Goal: Task Accomplishment & Management: Complete application form

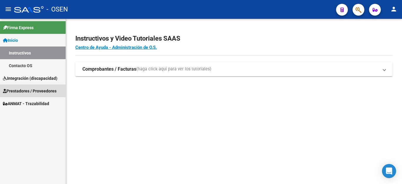
click at [29, 92] on span "Prestadores / Proveedores" at bounding box center [30, 91] width 54 height 6
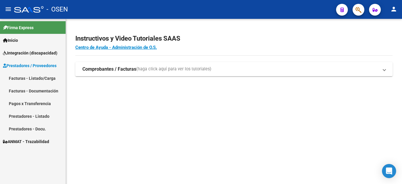
click at [8, 77] on link "Facturas - Listado/Carga" at bounding box center [33, 78] width 66 height 13
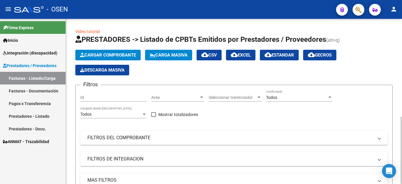
click at [84, 52] on button "Cargar Comprobante" at bounding box center [107, 55] width 65 height 11
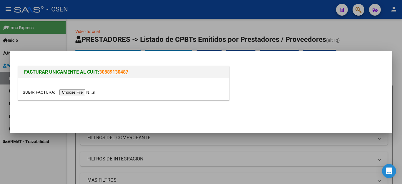
click at [71, 93] on input "file" at bounding box center [60, 92] width 75 height 6
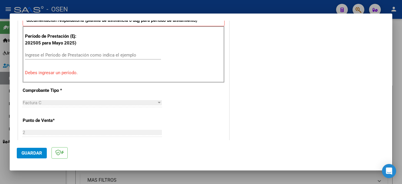
scroll to position [147, 0]
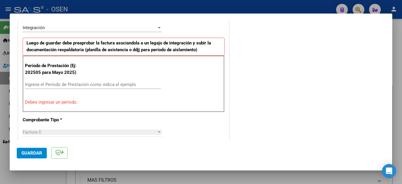
click at [77, 85] on input "Ingrese el Período de Prestación como indica el ejemplo" at bounding box center [93, 84] width 136 height 5
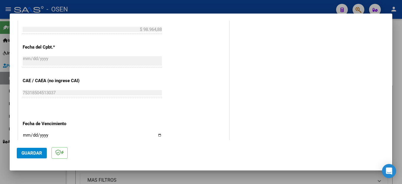
scroll to position [353, 0]
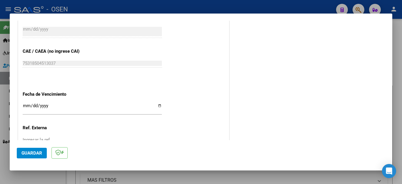
type input "202507"
click at [24, 103] on input "Ingresar la fecha" at bounding box center [92, 107] width 139 height 9
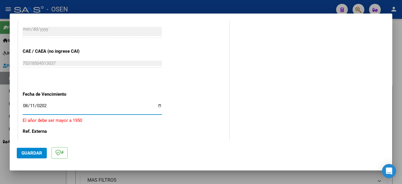
type input "[DATE]"
click at [33, 154] on span "Guardar" at bounding box center [32, 153] width 21 height 5
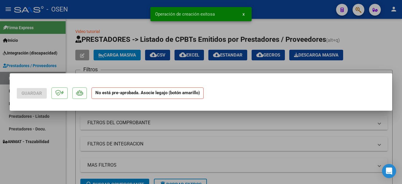
scroll to position [0, 0]
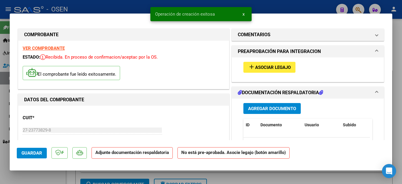
click at [248, 107] on span "Agregar Documento" at bounding box center [272, 108] width 48 height 5
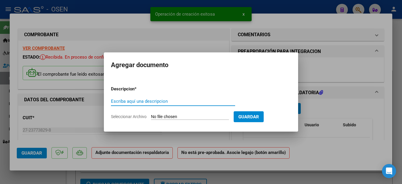
click at [156, 100] on input "Escriba aquí una descripcion" at bounding box center [173, 101] width 124 height 5
type input "ASISTENCIA"
click at [162, 116] on input "Seleccionar Archivo" at bounding box center [190, 117] width 78 height 6
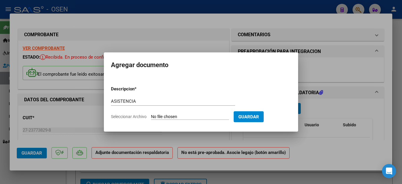
type input "C:\fakepath\ASUA FAC2067 ASISTENCIA.pdf"
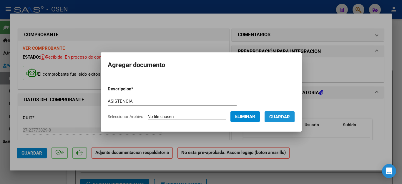
click at [281, 119] on span "Guardar" at bounding box center [280, 116] width 21 height 5
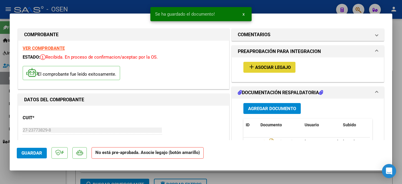
click at [255, 67] on span "Asociar Legajo" at bounding box center [273, 67] width 36 height 5
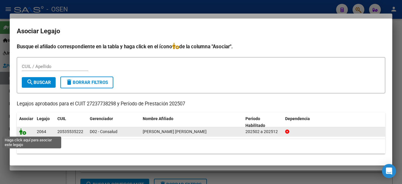
click at [21, 132] on icon at bounding box center [22, 131] width 7 height 6
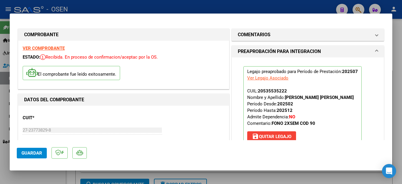
click at [42, 175] on div at bounding box center [201, 92] width 402 height 184
type input "$ 0,00"
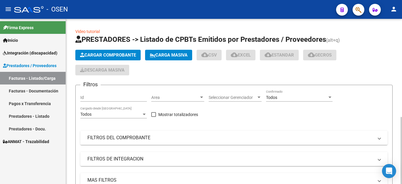
click at [105, 53] on span "Cargar Comprobante" at bounding box center [108, 54] width 56 height 5
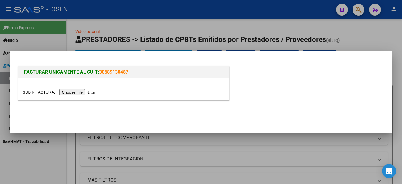
click at [82, 91] on input "file" at bounding box center [60, 92] width 75 height 6
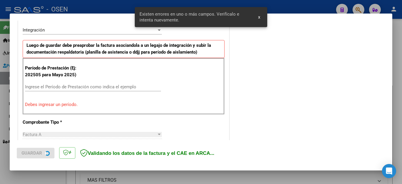
scroll to position [145, 0]
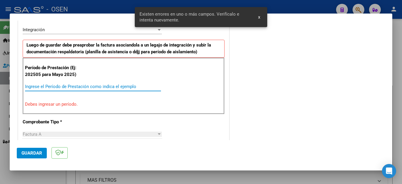
click at [69, 87] on input "Ingrese el Período de Prestación como indica el ejemplo" at bounding box center [93, 86] width 136 height 5
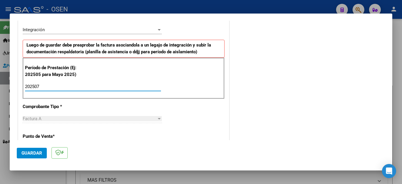
type input "202507"
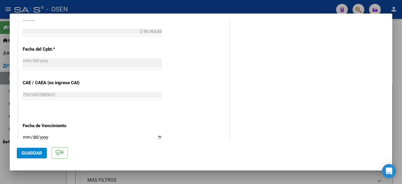
scroll to position [351, 0]
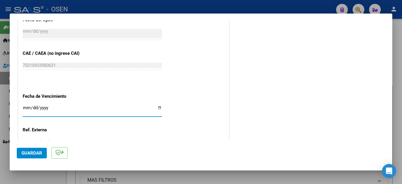
click at [28, 107] on input "Ingresar la fecha" at bounding box center [92, 109] width 139 height 9
type input "[DATE]"
click at [31, 154] on span "Guardar" at bounding box center [32, 153] width 21 height 5
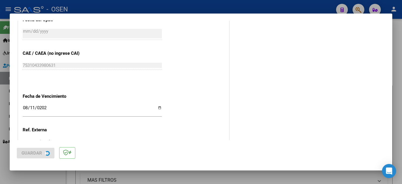
scroll to position [0, 0]
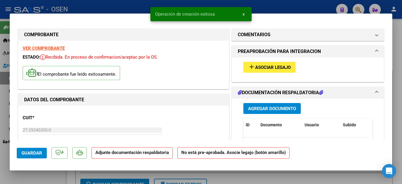
click at [249, 110] on span "Agregar Documento" at bounding box center [272, 108] width 48 height 5
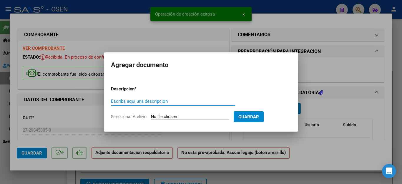
click at [152, 100] on input "Escriba aquí una descripcion" at bounding box center [173, 101] width 124 height 5
type input "ASISTENCIA"
click at [163, 115] on input "Seleccionar Archivo" at bounding box center [190, 117] width 78 height 6
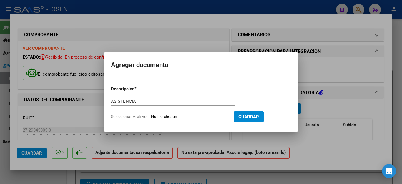
type input "C:\fakepath\[PERSON_NAME] FAC430 ASISTENCIA.pdf"
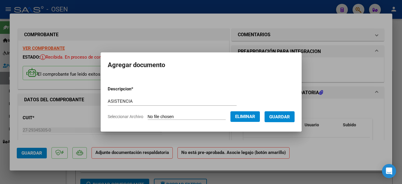
click at [276, 118] on span "Guardar" at bounding box center [280, 116] width 21 height 5
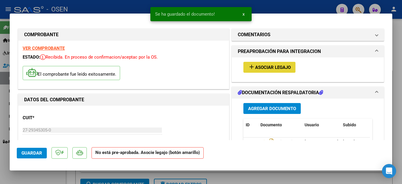
click at [259, 67] on span "Asociar Legajo" at bounding box center [273, 67] width 36 height 5
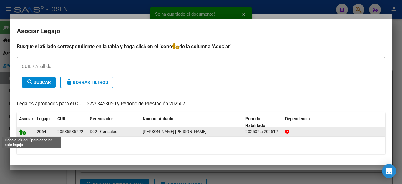
click at [24, 132] on icon at bounding box center [22, 131] width 7 height 6
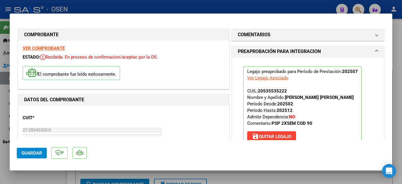
click at [27, 174] on div at bounding box center [201, 92] width 402 height 184
type input "$ 0,00"
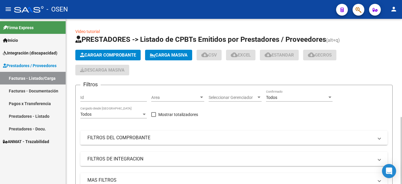
click at [93, 55] on span "Cargar Comprobante" at bounding box center [108, 54] width 56 height 5
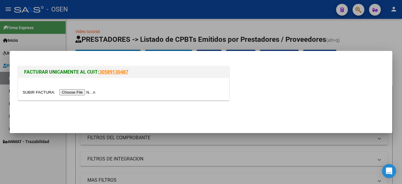
click at [88, 91] on input "file" at bounding box center [60, 92] width 75 height 6
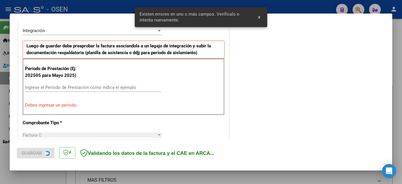
scroll to position [145, 0]
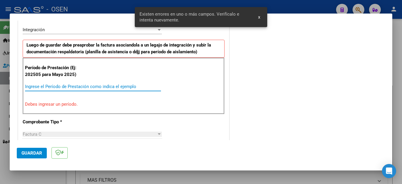
click at [61, 88] on input "Ingrese el Período de Prestación como indica el ejemplo" at bounding box center [93, 86] width 136 height 5
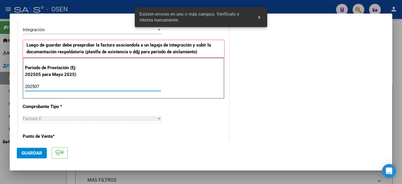
type input "202507"
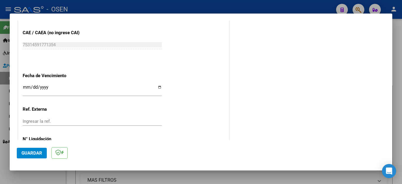
scroll to position [381, 0]
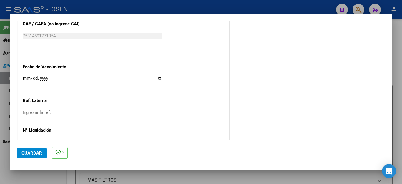
click at [27, 77] on input "Ingresar la fecha" at bounding box center [92, 80] width 139 height 9
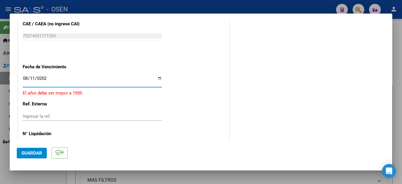
type input "[DATE]"
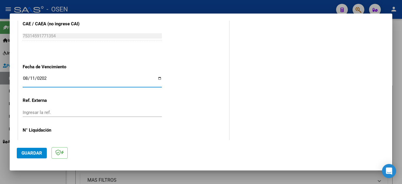
click at [31, 152] on span "Guardar" at bounding box center [32, 153] width 21 height 5
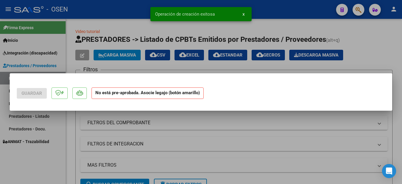
scroll to position [0, 0]
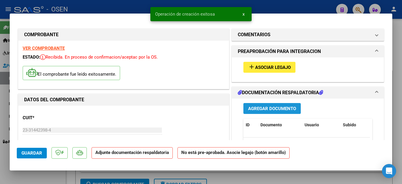
click at [253, 109] on span "Agregar Documento" at bounding box center [272, 108] width 48 height 5
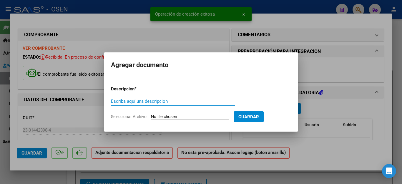
click at [164, 103] on input "Escriba aquí una descripcion" at bounding box center [173, 101] width 124 height 5
type input "ASISTENCIA"
click at [168, 118] on input "Seleccionar Archivo" at bounding box center [190, 117] width 78 height 6
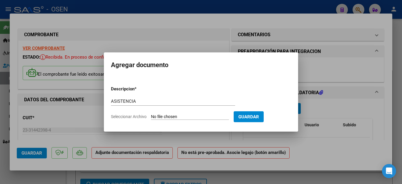
type input "C:\fakepath\[PERSON_NAME] FAC1810 ASISTENCIA.pdf"
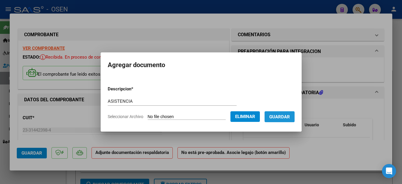
click at [278, 116] on span "Guardar" at bounding box center [280, 116] width 21 height 5
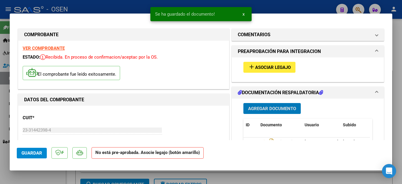
click at [260, 65] on span "Asociar Legajo" at bounding box center [273, 67] width 36 height 5
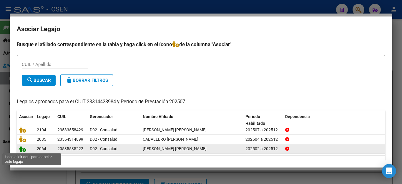
click at [24, 149] on icon at bounding box center [22, 149] width 7 height 6
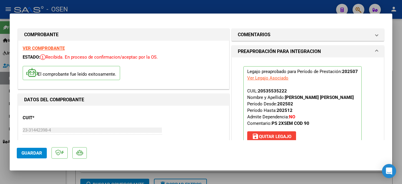
click at [39, 175] on div at bounding box center [201, 92] width 402 height 184
type input "$ 0,00"
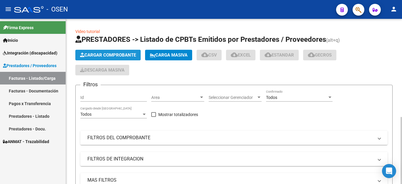
click at [108, 54] on span "Cargar Comprobante" at bounding box center [108, 54] width 56 height 5
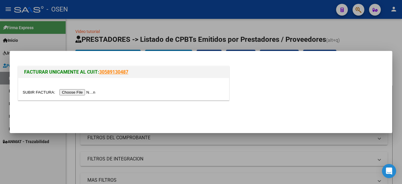
click at [81, 89] on div at bounding box center [124, 92] width 202 height 7
click at [80, 93] on input "file" at bounding box center [60, 92] width 75 height 6
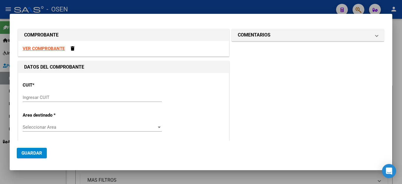
click at [80, 101] on div "Ingresar CUIT" at bounding box center [92, 97] width 139 height 9
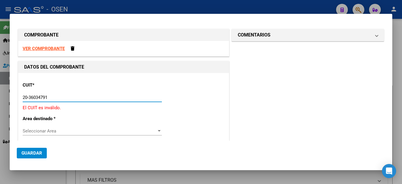
type input "20-36034791-6"
type input "2"
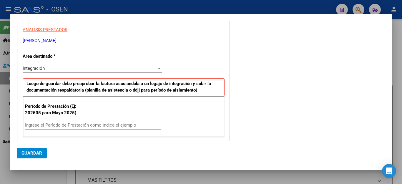
scroll to position [88, 0]
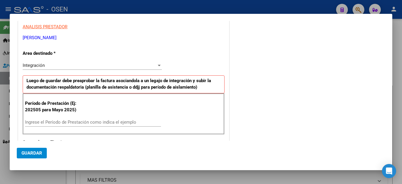
type input "20-36034791-6"
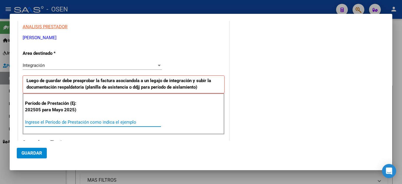
click at [74, 120] on input "Ingrese el Período de Prestación como indica el ejemplo" at bounding box center [93, 122] width 136 height 5
type input "202507"
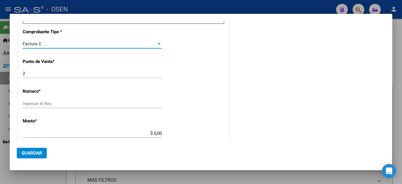
scroll to position [206, 0]
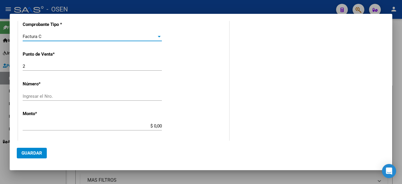
click at [67, 95] on input "Ingresar el Nro." at bounding box center [92, 96] width 139 height 5
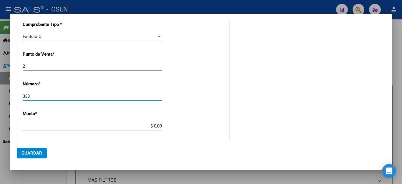
type input "338"
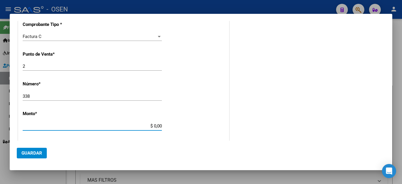
type input "$ 98.964,88"
type input "[DATE]"
type input "75346067157997"
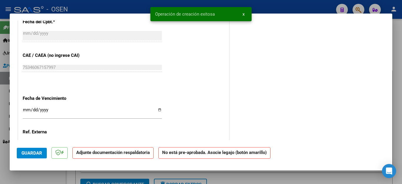
scroll to position [363, 0]
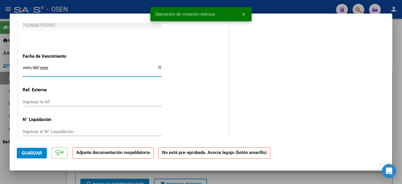
click at [24, 66] on input "Ingresar la fecha" at bounding box center [92, 69] width 139 height 9
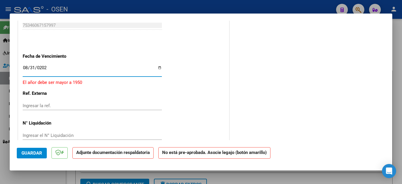
type input "[DATE]"
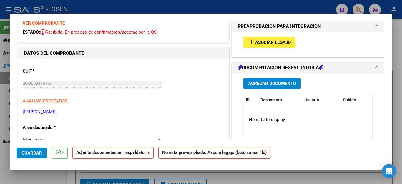
scroll to position [10, 0]
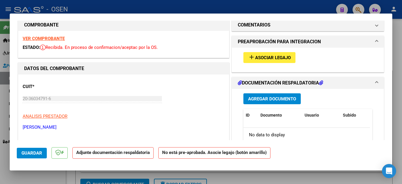
click at [22, 155] on span "Guardar" at bounding box center [32, 153] width 21 height 5
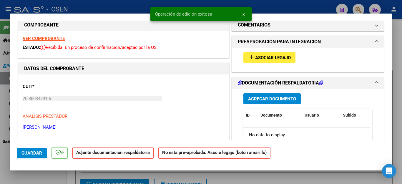
click at [259, 99] on span "Agregar Documento" at bounding box center [272, 98] width 48 height 5
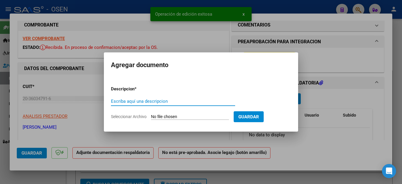
click at [165, 102] on input "Escriba aquí una descripcion" at bounding box center [173, 101] width 124 height 5
type input "ASISTENCIA"
click at [168, 116] on input "Seleccionar Archivo" at bounding box center [190, 117] width 78 height 6
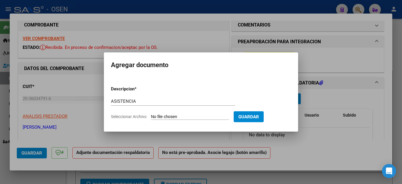
type input "C:\fakepath\[PERSON_NAME] FAC338 ASISTENCIA.pdf"
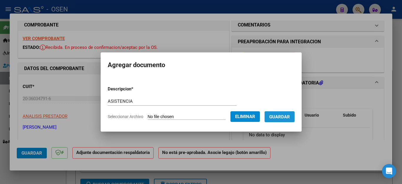
click at [287, 118] on span "Guardar" at bounding box center [280, 116] width 21 height 5
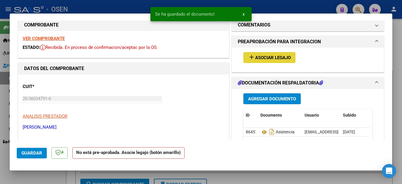
click at [266, 57] on span "Asociar Legajo" at bounding box center [273, 57] width 36 height 5
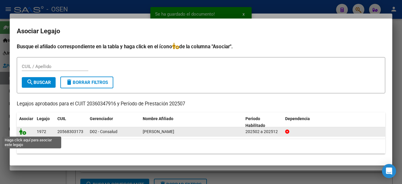
click at [22, 130] on icon at bounding box center [22, 131] width 7 height 6
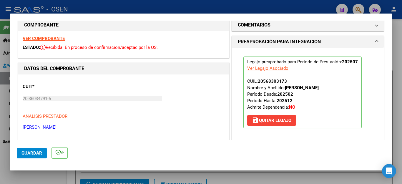
click at [33, 176] on div at bounding box center [201, 92] width 402 height 184
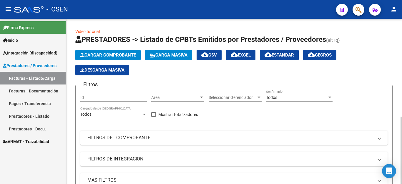
click at [107, 57] on span "Cargar Comprobante" at bounding box center [108, 54] width 56 height 5
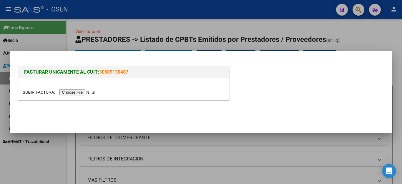
click at [84, 93] on input "file" at bounding box center [60, 92] width 75 height 6
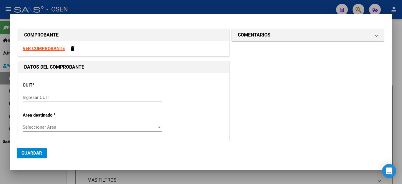
click at [26, 97] on input "Ingresar CUIT" at bounding box center [92, 97] width 139 height 5
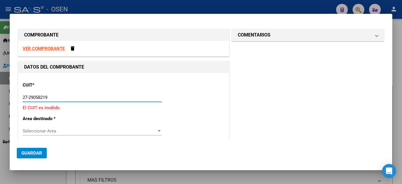
type input "27-29058219-4"
type input "2"
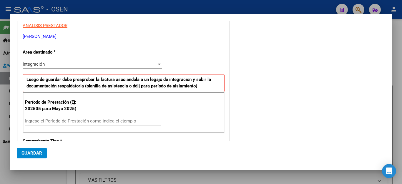
scroll to position [118, 0]
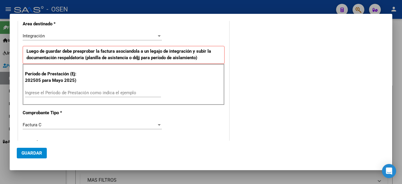
type input "27-29058219-4"
click at [32, 92] on input "Ingrese el Período de Prestación como indica el ejemplo" at bounding box center [93, 92] width 136 height 5
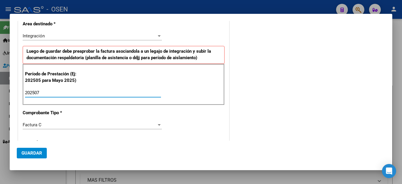
type input "202507"
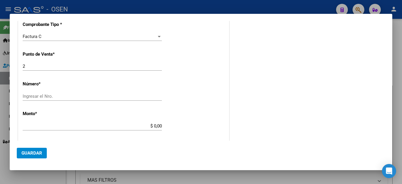
scroll to position [236, 0]
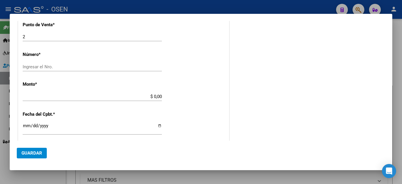
click at [32, 68] on input "Ingresar el Nro." at bounding box center [92, 66] width 139 height 5
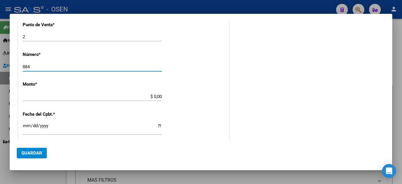
type input "884"
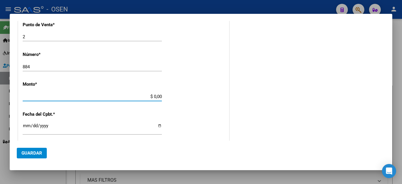
type input "$ 98.964,88"
type input "[DATE]"
type input "75324597126571"
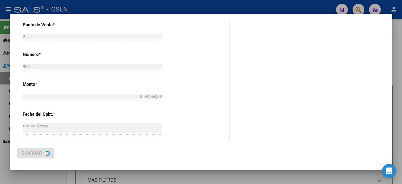
scroll to position [0, 0]
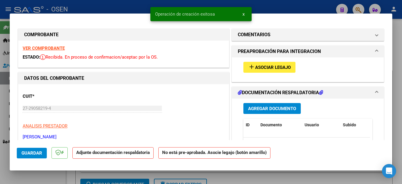
click at [33, 153] on span "Guardar" at bounding box center [32, 153] width 21 height 5
click at [248, 106] on span "Agregar Documento" at bounding box center [272, 108] width 48 height 5
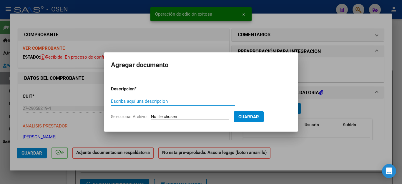
click at [145, 102] on input "Escriba aquí una descripcion" at bounding box center [173, 101] width 124 height 5
type input "ASISTENCIA"
click at [168, 115] on input "Seleccionar Archivo" at bounding box center [190, 117] width 78 height 6
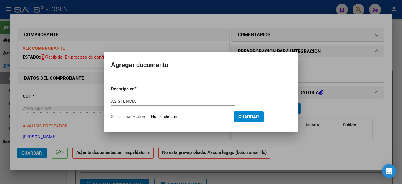
type input "C:\fakepath\[PERSON_NAME] FAC884 ASISTENCIA.pdf"
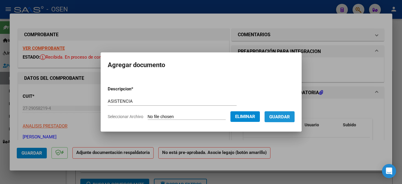
click at [290, 114] on span "Guardar" at bounding box center [280, 116] width 21 height 5
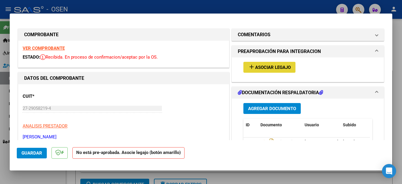
click at [260, 67] on span "Asociar Legajo" at bounding box center [273, 67] width 36 height 5
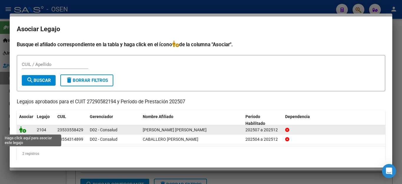
click at [24, 129] on icon at bounding box center [22, 129] width 7 height 6
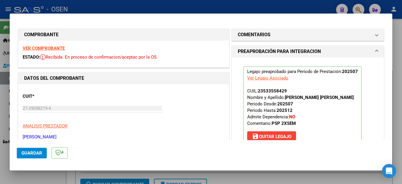
click at [37, 176] on div at bounding box center [201, 92] width 402 height 184
type input "$ 0,00"
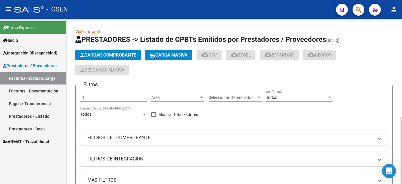
click at [110, 56] on span "Cargar Comprobante" at bounding box center [108, 54] width 56 height 5
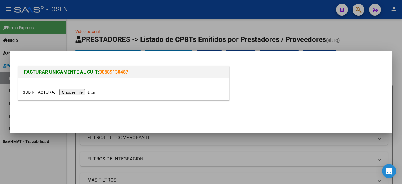
click at [85, 92] on input "file" at bounding box center [60, 92] width 75 height 6
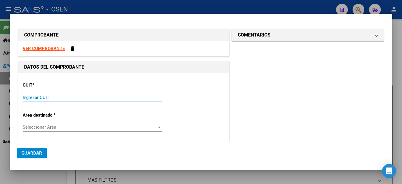
click at [99, 99] on input "Ingresar CUIT" at bounding box center [92, 97] width 139 height 5
type input "27-29058219-4"
type input "2"
type input "27-29058219-4"
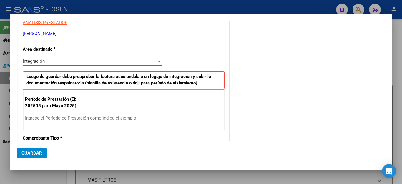
scroll to position [102, 0]
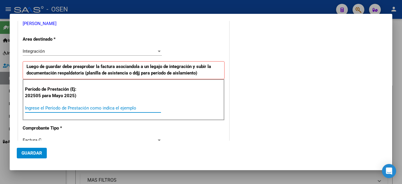
click at [82, 108] on input "Ingrese el Período de Prestación como indica el ejemplo" at bounding box center [93, 107] width 136 height 5
type input "202507"
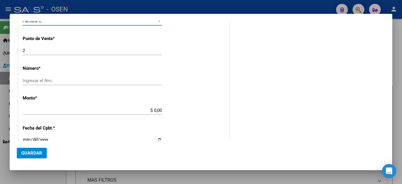
scroll to position [223, 0]
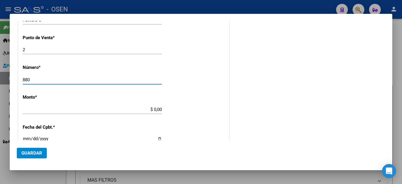
type input "880"
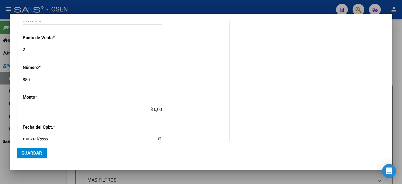
type input "$ 98.964,88"
type input "[DATE]"
type input "75324594827251"
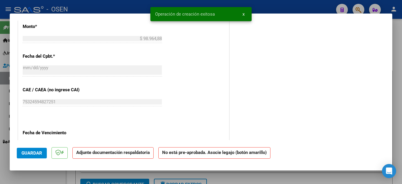
scroll to position [353, 0]
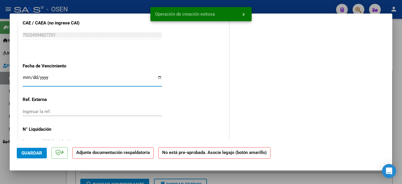
click at [27, 75] on input "Ingresar la fecha" at bounding box center [92, 79] width 139 height 9
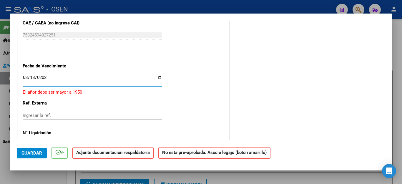
type input "[DATE]"
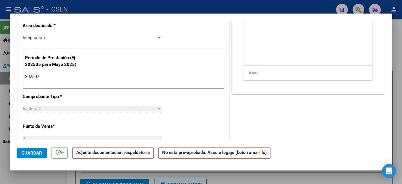
scroll to position [118, 0]
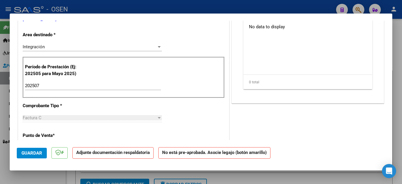
click at [38, 154] on span "Guardar" at bounding box center [32, 153] width 21 height 5
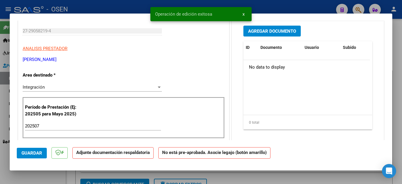
scroll to position [59, 0]
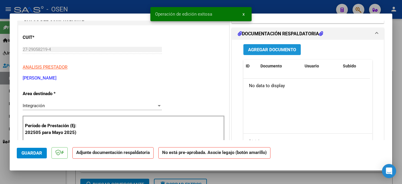
click at [256, 50] on span "Agregar Documento" at bounding box center [272, 49] width 48 height 5
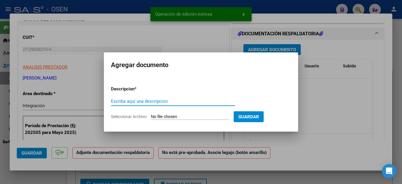
click at [134, 99] on input "Escriba aquí una descripcion" at bounding box center [173, 101] width 124 height 5
type input "ASISTENCIA"
click at [166, 116] on input "Seleccionar Archivo" at bounding box center [190, 117] width 78 height 6
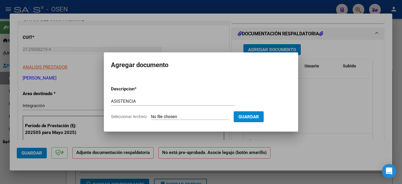
type input "C:\fakepath\[PERSON_NAME] FAC880 ASISTENCIA.pdf"
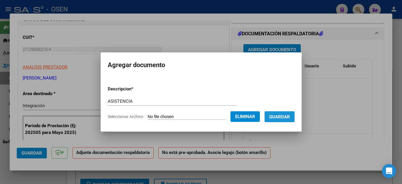
click at [280, 117] on span "Guardar" at bounding box center [280, 116] width 21 height 5
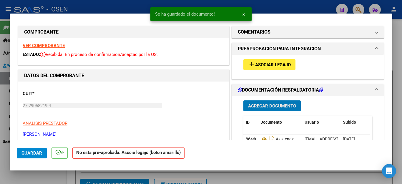
scroll to position [0, 0]
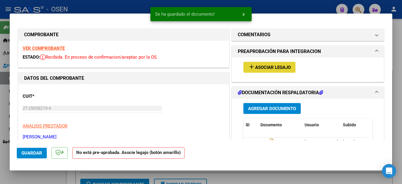
click at [257, 67] on span "Asociar Legajo" at bounding box center [273, 67] width 36 height 5
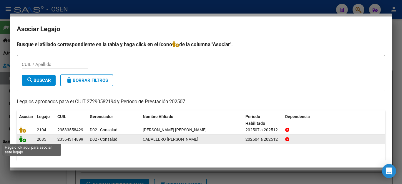
click at [23, 140] on icon at bounding box center [22, 139] width 7 height 6
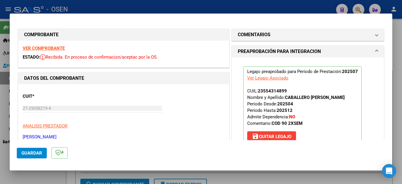
click at [41, 177] on div at bounding box center [201, 92] width 402 height 184
type input "$ 0,00"
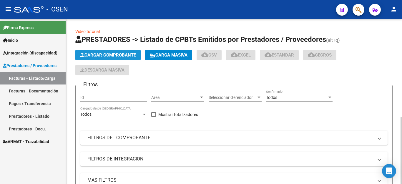
click at [93, 54] on span "Cargar Comprobante" at bounding box center [108, 54] width 56 height 5
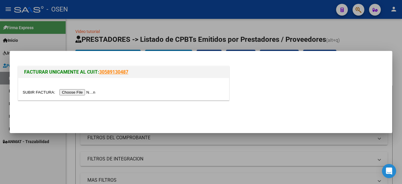
click at [80, 92] on input "file" at bounding box center [60, 92] width 75 height 6
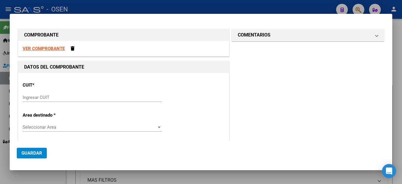
click at [98, 97] on input "Ingresar CUIT" at bounding box center [92, 97] width 139 height 5
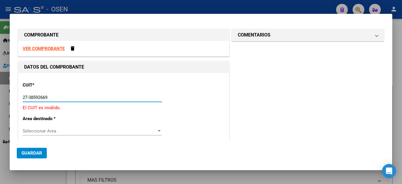
type input "27-38592669-9"
type input "1"
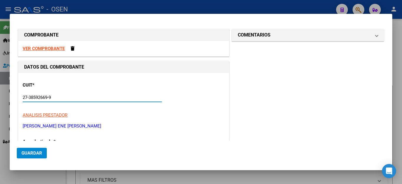
type input "27-38592669-9"
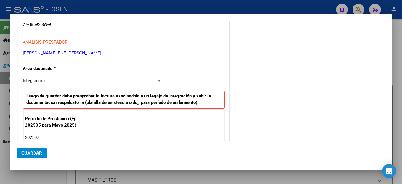
type input "202507"
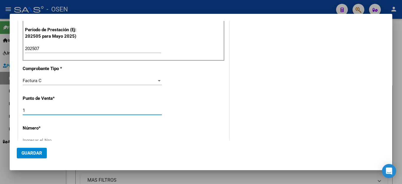
scroll to position [164, 0]
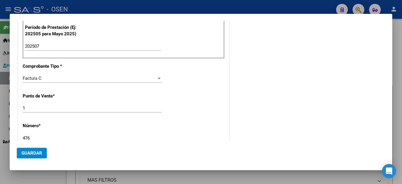
type input "476"
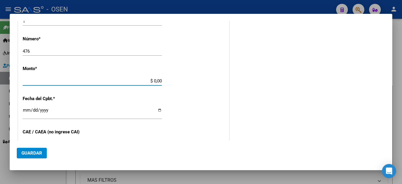
type input "$ 98.964,88"
type input "[DATE]"
type input "75319030605341"
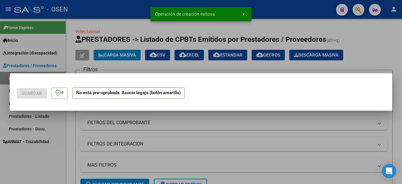
scroll to position [0, 0]
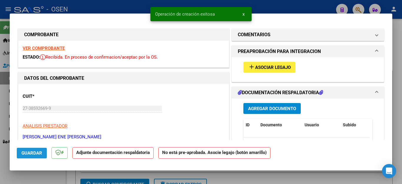
click at [29, 154] on span "Guardar" at bounding box center [32, 153] width 21 height 5
click at [250, 110] on span "Agregar Documento" at bounding box center [272, 108] width 48 height 5
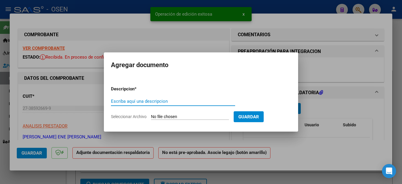
click at [153, 103] on input "Escriba aquí una descripcion" at bounding box center [173, 101] width 124 height 5
type input "ASISTENCIA"
click at [176, 118] on input "Seleccionar Archivo" at bounding box center [190, 117] width 78 height 6
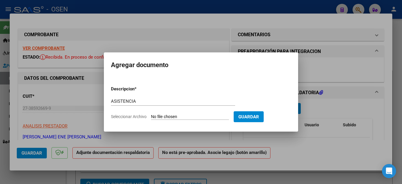
type input "C:\fakepath\[PERSON_NAME] FAC476 ASISTENCIA.pdf"
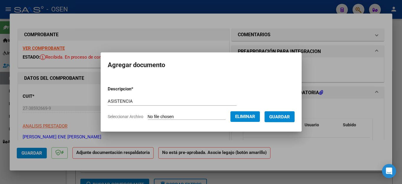
click at [280, 115] on span "Guardar" at bounding box center [280, 116] width 21 height 5
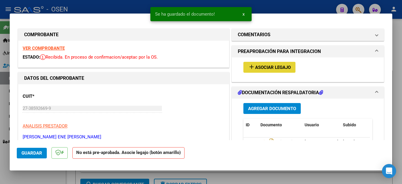
click at [264, 67] on span "Asociar Legajo" at bounding box center [273, 67] width 36 height 5
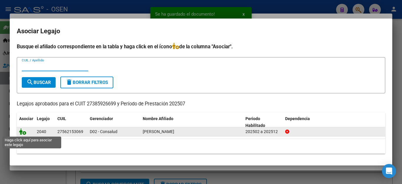
click at [21, 131] on icon at bounding box center [22, 131] width 7 height 6
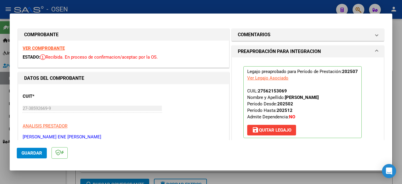
click at [42, 176] on div at bounding box center [201, 92] width 402 height 184
type input "$ 0,00"
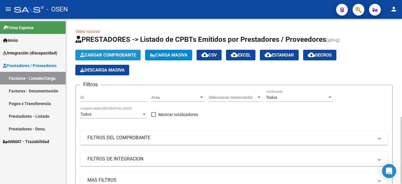
click at [101, 54] on span "Cargar Comprobante" at bounding box center [108, 54] width 56 height 5
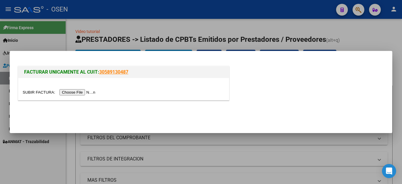
click at [78, 92] on input "file" at bounding box center [60, 92] width 75 height 6
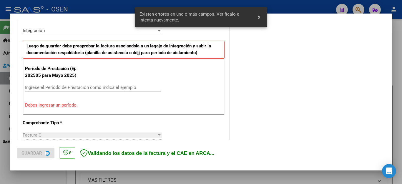
scroll to position [145, 0]
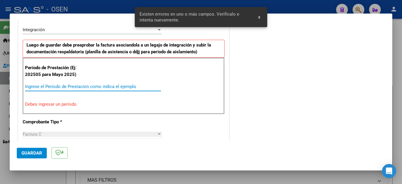
click at [61, 86] on input "Ingrese el Período de Prestación como indica el ejemplo" at bounding box center [93, 86] width 136 height 5
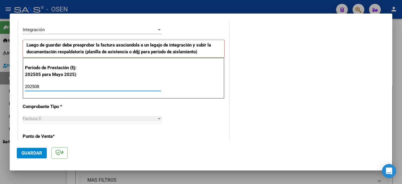
type input "202508"
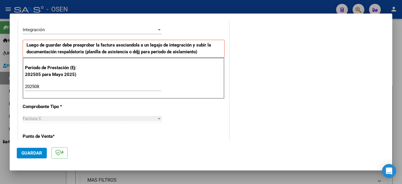
scroll to position [376, 0]
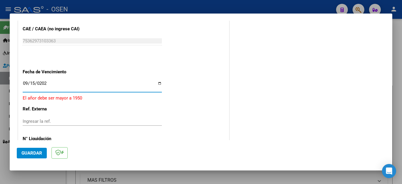
type input "[DATE]"
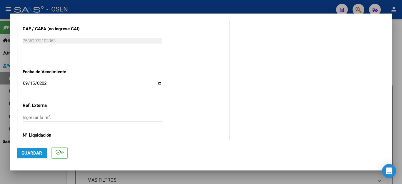
click at [37, 151] on span "Guardar" at bounding box center [32, 153] width 21 height 5
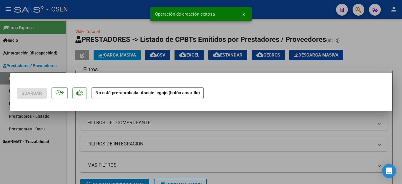
scroll to position [0, 0]
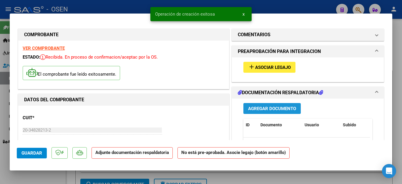
click at [254, 107] on span "Agregar Documento" at bounding box center [272, 108] width 48 height 5
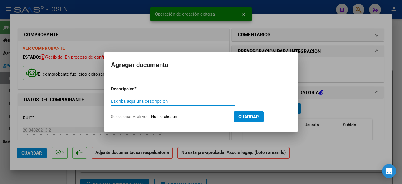
click at [162, 103] on input "Escriba aquí una descripcion" at bounding box center [173, 101] width 124 height 5
type input "a"
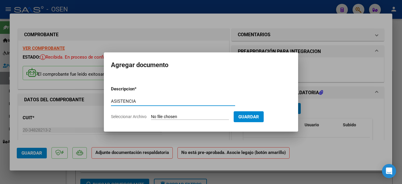
type input "ASISTENCIA"
click at [160, 118] on input "Seleccionar Archivo" at bounding box center [190, 117] width 78 height 6
type input "C:\fakepath\JUAREZ FAC72 ASISTENCIA.pdf"
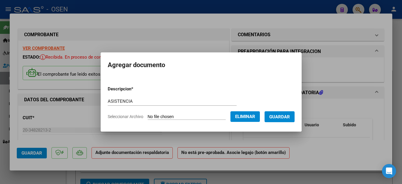
click at [285, 116] on span "Guardar" at bounding box center [280, 116] width 21 height 5
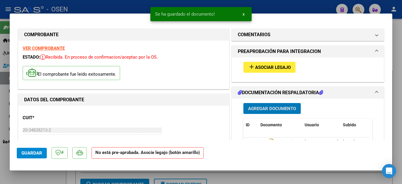
click at [262, 70] on button "add Asociar Legajo" at bounding box center [270, 67] width 52 height 11
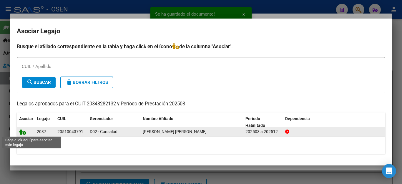
click at [24, 131] on icon at bounding box center [22, 131] width 7 height 6
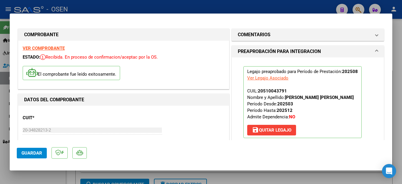
click at [27, 178] on div at bounding box center [201, 92] width 402 height 184
type input "$ 0,00"
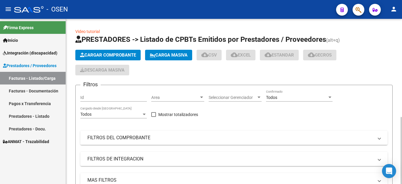
click at [96, 54] on span "Cargar Comprobante" at bounding box center [108, 54] width 56 height 5
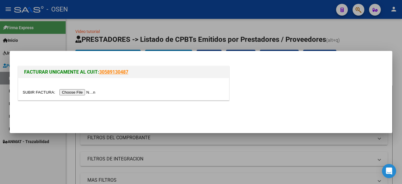
click at [82, 92] on input "file" at bounding box center [60, 92] width 75 height 6
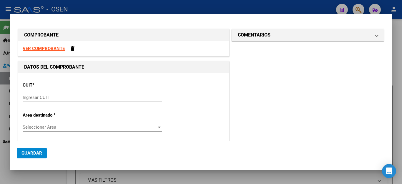
click at [64, 97] on input "Ingresar CUIT" at bounding box center [92, 97] width 139 height 5
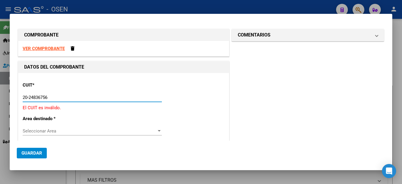
type input "20-24836756-4"
type input "5"
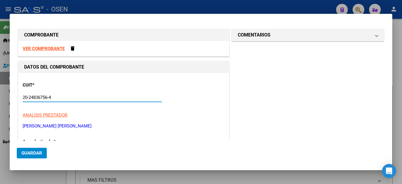
type input "20-24836756-4"
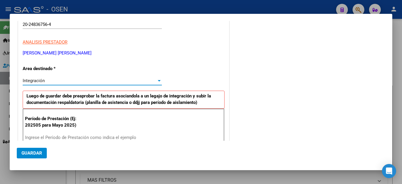
scroll to position [132, 0]
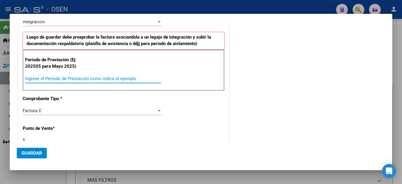
click at [62, 78] on input "Ingrese el Período de Prestación como indica el ejemplo" at bounding box center [93, 78] width 136 height 5
type input "202508"
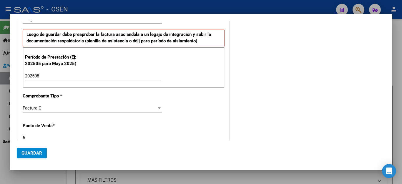
scroll to position [221, 0]
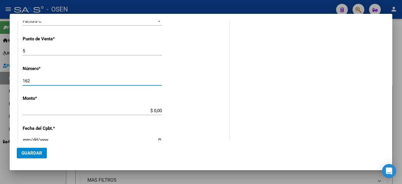
type input "162"
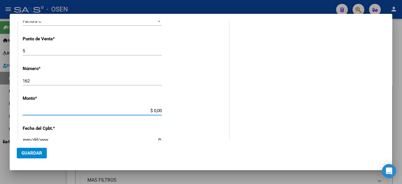
type input "$ 351.060,48"
type input "[DATE]"
type input "75354371499911"
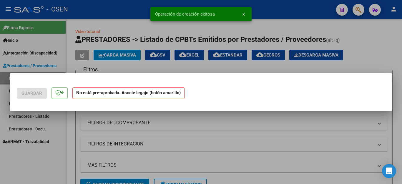
scroll to position [0, 0]
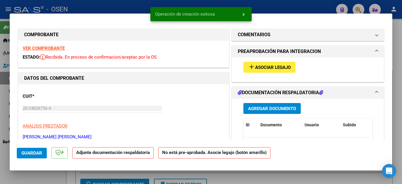
click at [33, 155] on span "Guardar" at bounding box center [32, 153] width 21 height 5
click at [258, 107] on span "Agregar Documento" at bounding box center [272, 108] width 48 height 5
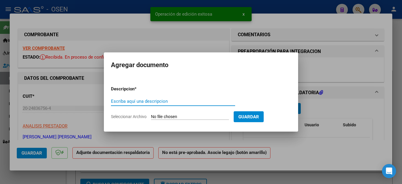
click at [146, 100] on input "Escriba aquí una descripcion" at bounding box center [173, 101] width 124 height 5
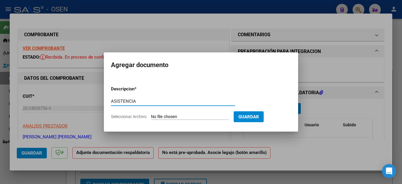
type input "ASISTENCIA"
click at [158, 115] on input "Seleccionar Archivo" at bounding box center [190, 117] width 78 height 6
type input "C:\fakepath\[PERSON_NAME] FAC162 ASISTENCIA.pdf"
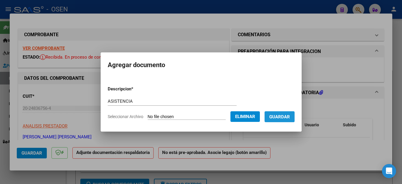
click at [282, 118] on span "Guardar" at bounding box center [280, 116] width 21 height 5
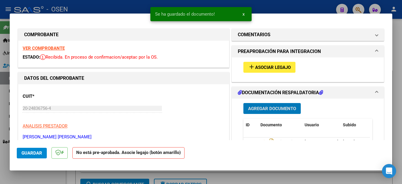
click at [262, 62] on button "add Asociar Legajo" at bounding box center [270, 67] width 52 height 11
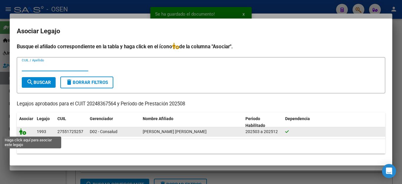
click at [22, 132] on icon at bounding box center [22, 131] width 7 height 6
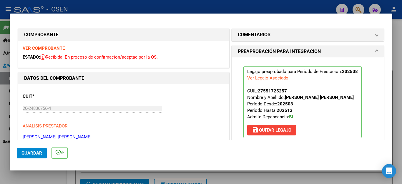
click at [40, 176] on div at bounding box center [201, 92] width 402 height 184
type input "$ 0,00"
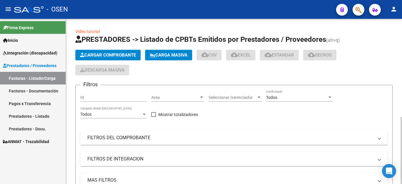
click at [94, 54] on span "Cargar Comprobante" at bounding box center [108, 54] width 56 height 5
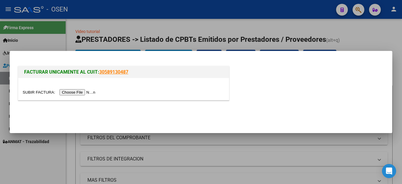
click at [80, 92] on input "file" at bounding box center [60, 92] width 75 height 6
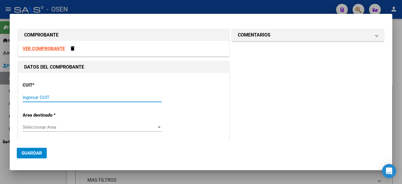
click at [109, 98] on input "Ingresar CUIT" at bounding box center [92, 97] width 139 height 5
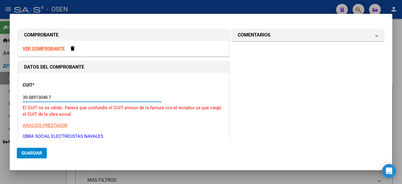
drag, startPoint x: 59, startPoint y: 96, endPoint x: 0, endPoint y: 94, distance: 59.0
click at [0, 94] on div "COMPROBANTE VER COMPROBANTE DATOS DEL COMPROBANTE CUIT * 30-58913048-7 Ingresar…" at bounding box center [201, 92] width 402 height 184
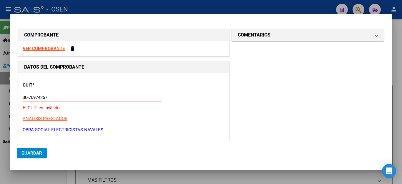
type input "30-70974257-0"
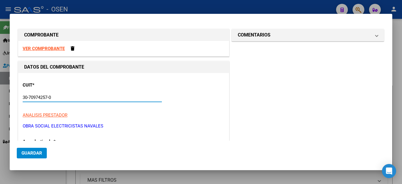
type input "5"
type input "30-70974257-0"
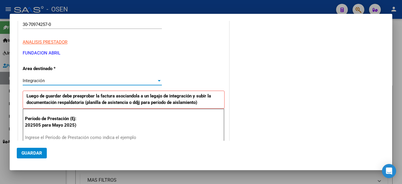
scroll to position [102, 0]
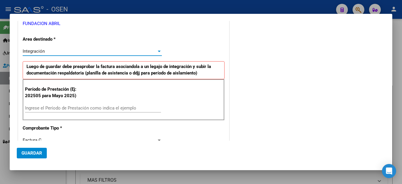
click at [42, 110] on input "Ingrese el Período de Prestación como indica el ejemplo" at bounding box center [93, 107] width 136 height 5
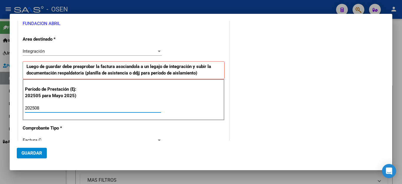
type input "202508"
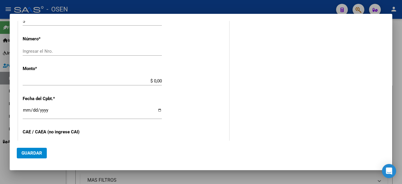
scroll to position [252, 0]
click at [42, 47] on div "Ingresar el Nro." at bounding box center [92, 50] width 139 height 9
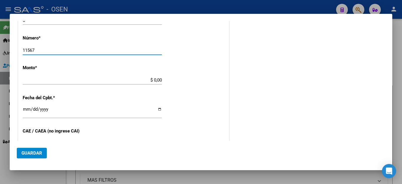
type input "11567"
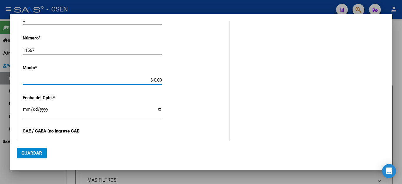
type input "$ 573.313,85"
type input "[DATE]"
type input "75340486259574"
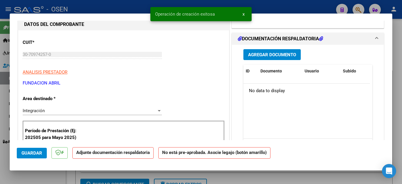
scroll to position [59, 0]
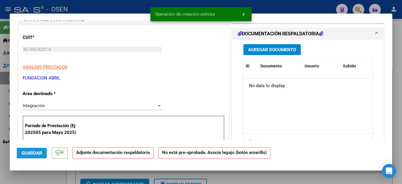
click at [34, 152] on span "Guardar" at bounding box center [32, 153] width 21 height 5
click at [259, 49] on span "Agregar Documento" at bounding box center [272, 49] width 48 height 5
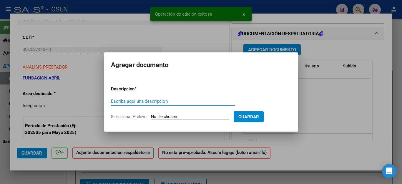
click at [127, 104] on input "Escriba aquí una descripcion" at bounding box center [173, 101] width 124 height 5
type input "ASISTENCIA"
click at [169, 116] on input "Seleccionar Archivo" at bounding box center [190, 117] width 78 height 6
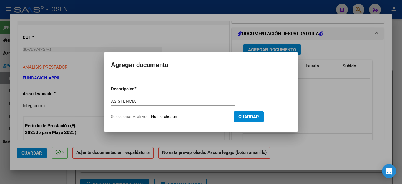
type input "C:\fakepath\FUNDACION ABRIL FAC11567 ASISTENCIA.pdf"
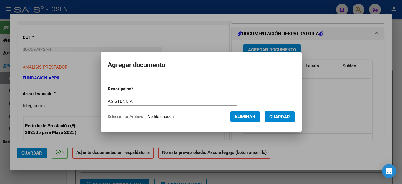
click at [275, 117] on span "Guardar" at bounding box center [280, 116] width 21 height 5
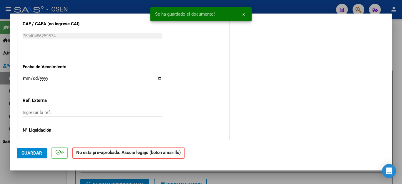
scroll to position [353, 0]
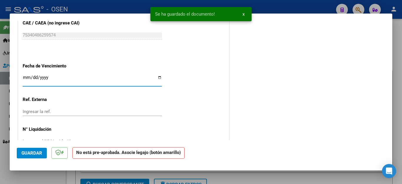
click at [24, 75] on input "Ingresar la fecha" at bounding box center [92, 79] width 139 height 9
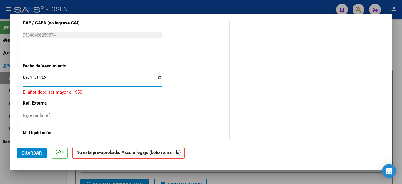
type input "[DATE]"
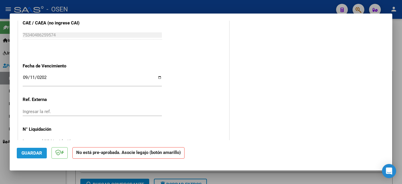
click at [32, 152] on span "Guardar" at bounding box center [32, 153] width 21 height 5
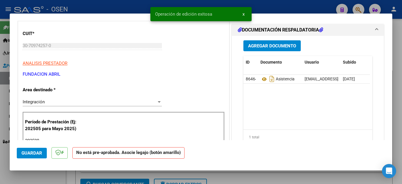
scroll to position [29, 0]
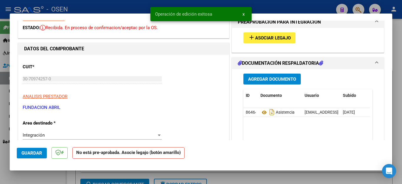
click at [251, 37] on mat-icon "add" at bounding box center [251, 37] width 7 height 7
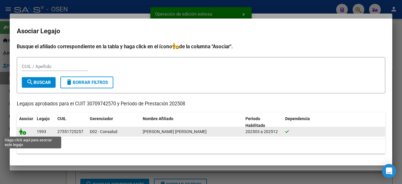
click at [24, 131] on icon at bounding box center [22, 131] width 7 height 6
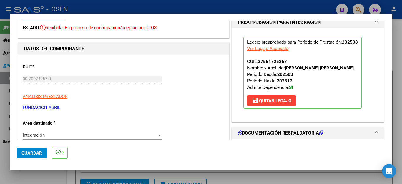
click at [36, 177] on div at bounding box center [201, 92] width 402 height 184
type input "$ 0,00"
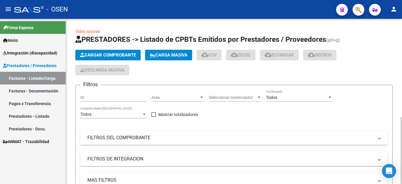
click at [102, 55] on span "Cargar Comprobante" at bounding box center [108, 54] width 56 height 5
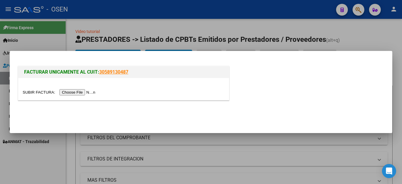
click at [77, 91] on input "file" at bounding box center [60, 92] width 75 height 6
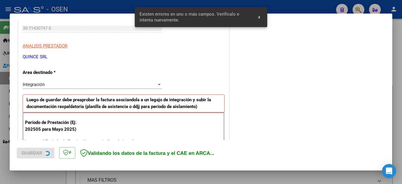
scroll to position [120, 0]
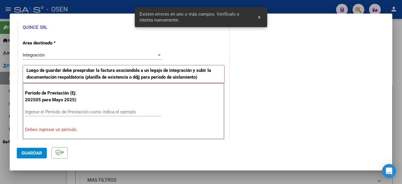
click at [76, 111] on input "Ingrese el Período de Prestación como indica el ejemplo" at bounding box center [93, 111] width 136 height 5
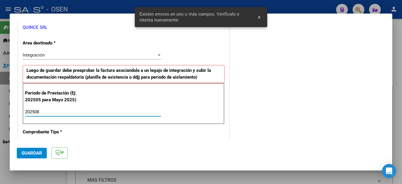
type input "202508"
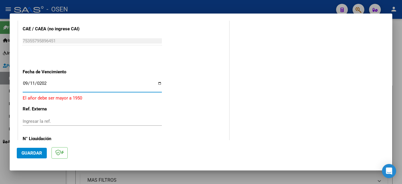
type input "[DATE]"
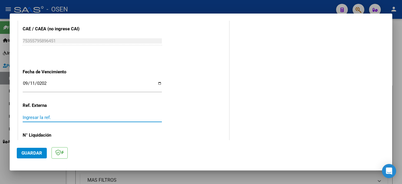
click at [35, 153] on span "Guardar" at bounding box center [32, 153] width 21 height 5
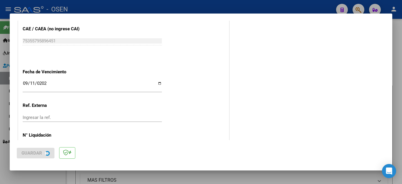
scroll to position [0, 0]
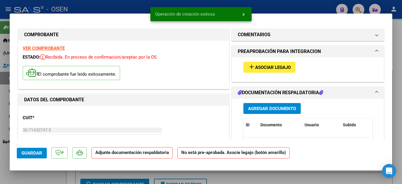
click at [258, 107] on span "Agregar Documento" at bounding box center [272, 108] width 48 height 5
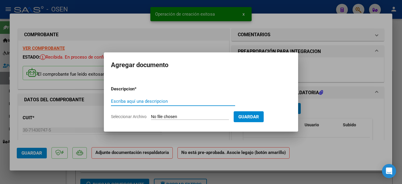
click at [160, 101] on input "Escriba aquí una descripcion" at bounding box center [173, 101] width 124 height 5
click at [145, 101] on input "Escriba aquí una descripcion" at bounding box center [173, 101] width 124 height 5
click at [120, 101] on input "Escriba aquí una descripcion" at bounding box center [173, 101] width 124 height 5
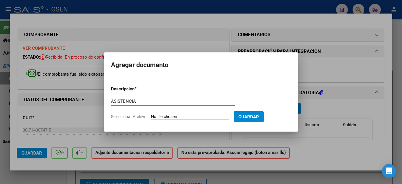
type input "ASISTENCIA"
click at [183, 116] on input "Seleccionar Archivo" at bounding box center [190, 117] width 78 height 6
type input "C:\fakepath\QUINCE FAC525 ASISTENCIA.pdf"
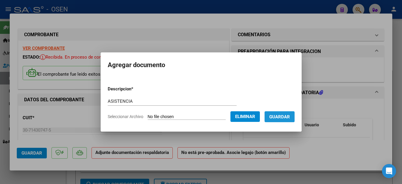
click at [276, 115] on span "Guardar" at bounding box center [280, 116] width 21 height 5
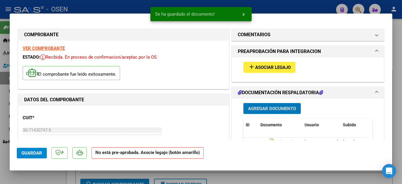
click at [258, 67] on span "Asociar Legajo" at bounding box center [273, 67] width 36 height 5
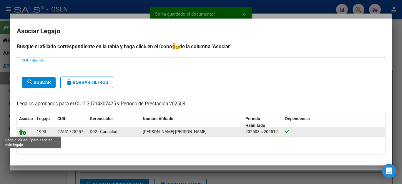
click at [21, 133] on icon at bounding box center [22, 131] width 7 height 6
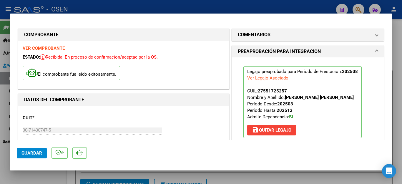
click at [32, 174] on div at bounding box center [201, 92] width 402 height 184
type input "$ 0,00"
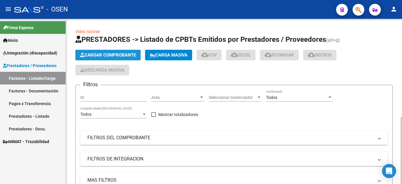
click at [102, 52] on button "Cargar Comprobante" at bounding box center [107, 55] width 65 height 11
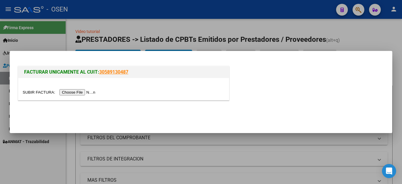
click at [79, 94] on input "file" at bounding box center [60, 92] width 75 height 6
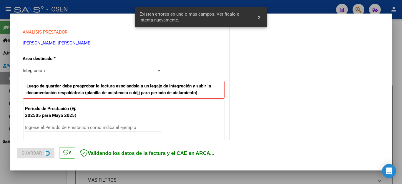
scroll to position [145, 0]
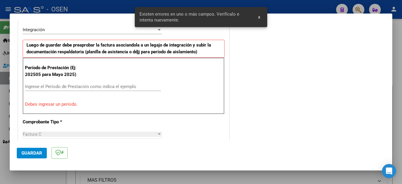
click at [70, 87] on input "Ingrese el Período de Prestación como indica el ejemplo" at bounding box center [93, 86] width 136 height 5
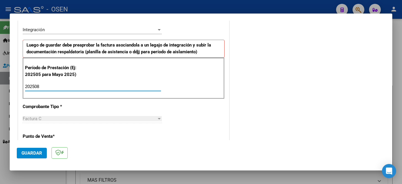
type input "202508"
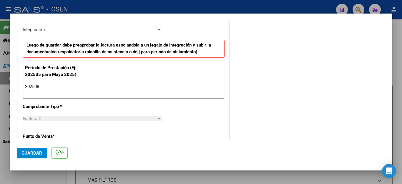
scroll to position [376, 0]
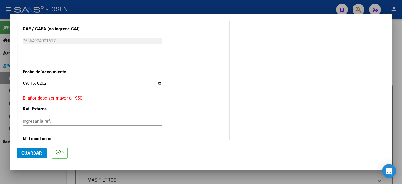
type input "[DATE]"
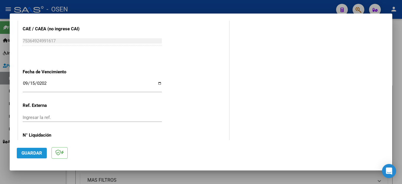
click at [32, 154] on span "Guardar" at bounding box center [32, 153] width 21 height 5
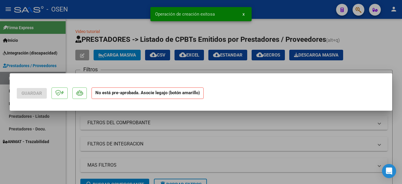
scroll to position [0, 0]
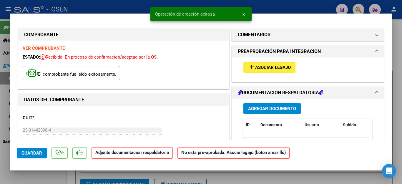
click at [253, 108] on span "Agregar Documento" at bounding box center [272, 108] width 48 height 5
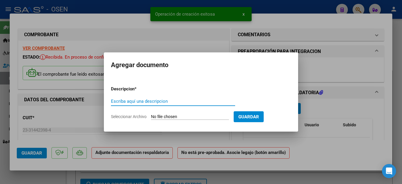
click at [163, 101] on input "Escriba aquí una descripcion" at bounding box center [173, 101] width 124 height 5
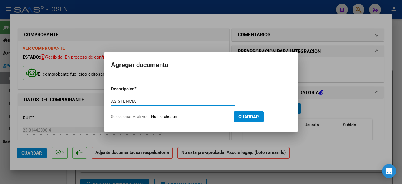
type input "ASISTENCIA"
click at [173, 117] on input "Seleccionar Archivo" at bounding box center [190, 117] width 78 height 6
type input "C:\fakepath\[PERSON_NAME] FAC1878 ASISTENCIA.pdf"
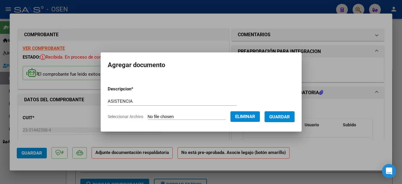
click at [280, 114] on span "Guardar" at bounding box center [280, 116] width 21 height 5
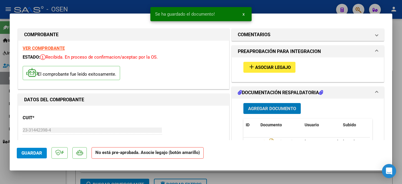
click at [265, 66] on span "Asociar Legajo" at bounding box center [273, 67] width 36 height 5
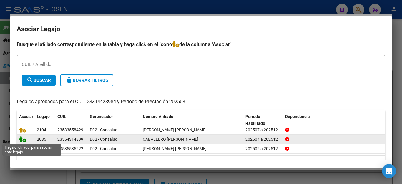
click at [21, 138] on icon at bounding box center [22, 139] width 7 height 6
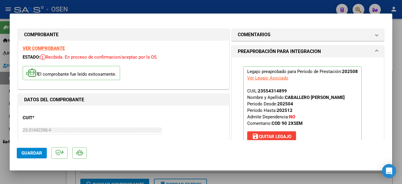
click at [34, 177] on div at bounding box center [201, 92] width 402 height 184
type input "$ 0,00"
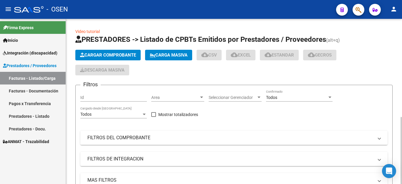
click at [113, 56] on span "Cargar Comprobante" at bounding box center [108, 54] width 56 height 5
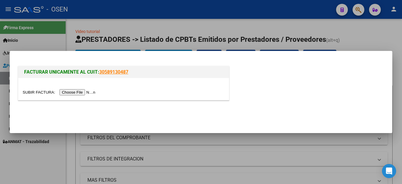
click at [76, 90] on input "file" at bounding box center [60, 92] width 75 height 6
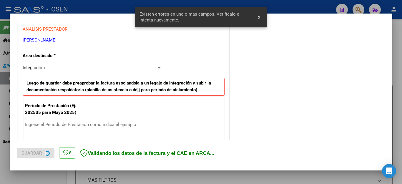
scroll to position [108, 0]
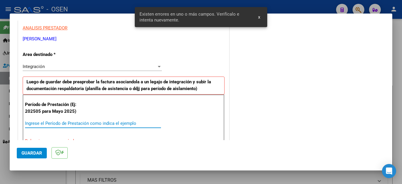
click at [80, 124] on input "Ingrese el Período de Prestación como indica el ejemplo" at bounding box center [93, 123] width 136 height 5
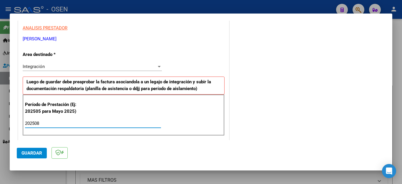
type input "202508"
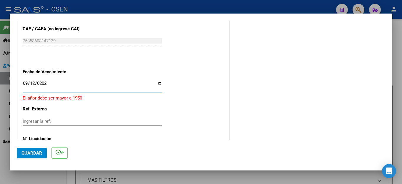
type input "[DATE]"
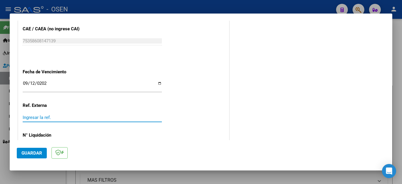
click at [36, 153] on span "Guardar" at bounding box center [32, 153] width 21 height 5
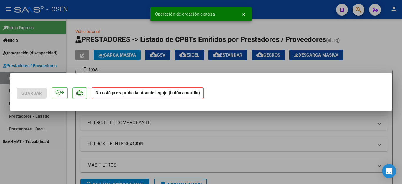
scroll to position [0, 0]
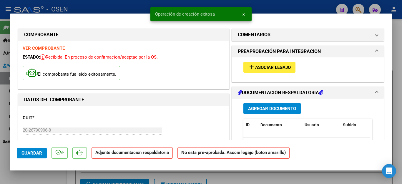
click at [256, 107] on span "Agregar Documento" at bounding box center [272, 108] width 48 height 5
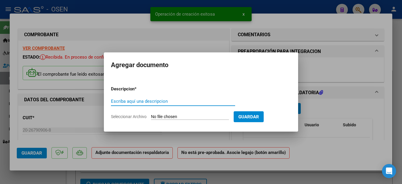
click at [178, 100] on input "Escriba aquí una descripcion" at bounding box center [173, 101] width 124 height 5
click at [125, 100] on input "Escriba aquí una descripcion" at bounding box center [173, 101] width 124 height 5
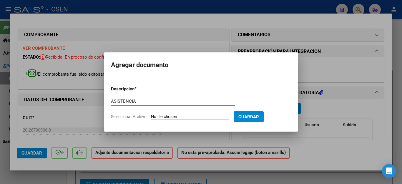
type input "ASISTENCIA"
click at [170, 115] on input "Seleccionar Archivo" at bounding box center [190, 117] width 78 height 6
type input "C:\fakepath\[PERSON_NAME] FAC769 ASISTENCIA.pdf"
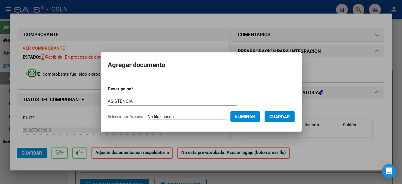
click at [281, 118] on span "Guardar" at bounding box center [280, 116] width 21 height 5
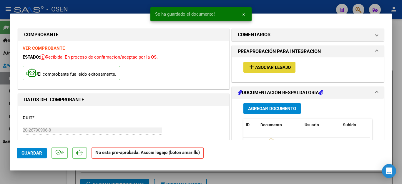
click at [264, 66] on span "Asociar Legajo" at bounding box center [273, 67] width 36 height 5
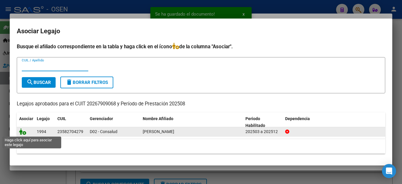
click at [22, 134] on icon at bounding box center [22, 131] width 7 height 6
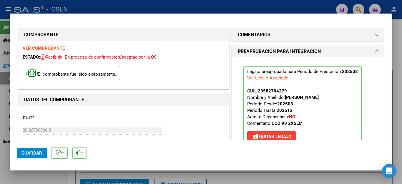
click at [42, 178] on div at bounding box center [201, 92] width 402 height 184
type input "$ 0,00"
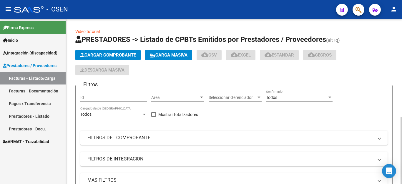
click at [94, 56] on span "Cargar Comprobante" at bounding box center [108, 54] width 56 height 5
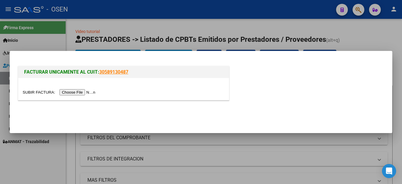
click at [75, 90] on input "file" at bounding box center [60, 92] width 75 height 6
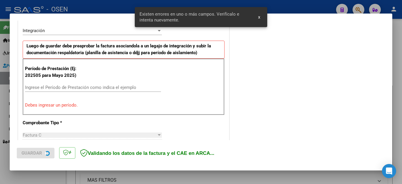
scroll to position [145, 0]
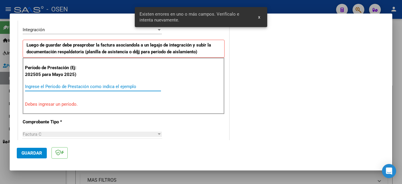
click at [47, 86] on input "Ingrese el Período de Prestación como indica el ejemplo" at bounding box center [93, 86] width 136 height 5
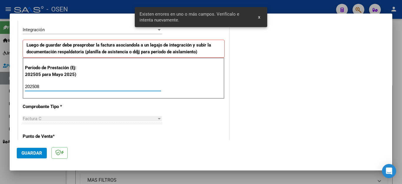
type input "202508"
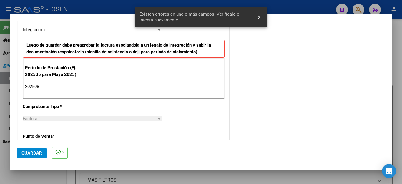
scroll to position [376, 0]
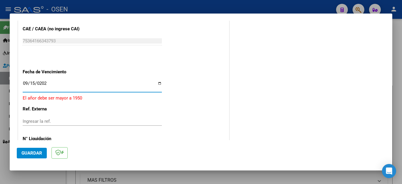
type input "[DATE]"
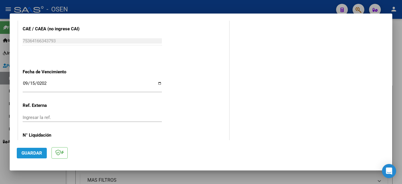
click at [37, 151] on span "Guardar" at bounding box center [32, 153] width 21 height 5
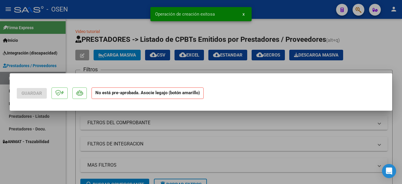
scroll to position [0, 0]
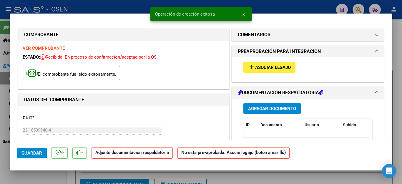
click at [252, 108] on span "Agregar Documento" at bounding box center [272, 108] width 48 height 5
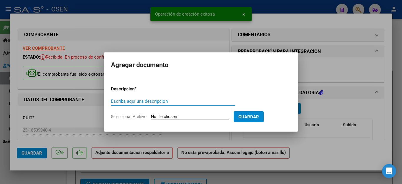
click at [162, 104] on div "Escriba aquí una descripcion" at bounding box center [173, 101] width 124 height 9
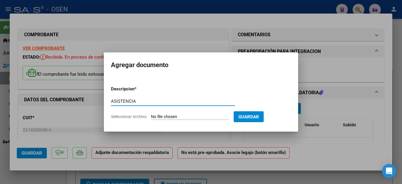
type input "ASISTENCIA"
click at [169, 118] on input "Seleccionar Archivo" at bounding box center [190, 117] width 78 height 6
type input "C:\fakepath\[PERSON_NAME] FAC552 ASISTENCIA.pdf"
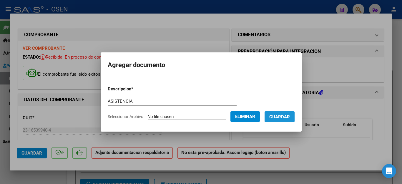
click at [282, 115] on span "Guardar" at bounding box center [280, 116] width 21 height 5
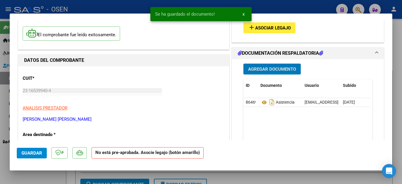
scroll to position [29, 0]
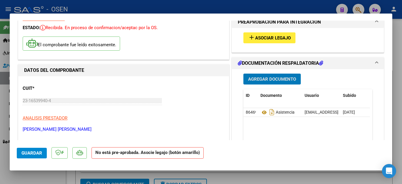
click at [266, 37] on span "Asociar Legajo" at bounding box center [273, 37] width 36 height 5
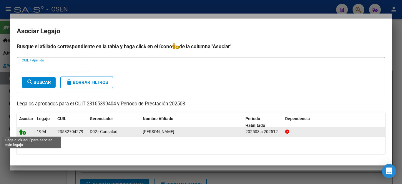
click at [21, 133] on icon at bounding box center [22, 131] width 7 height 6
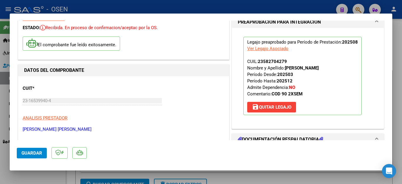
click at [54, 176] on div at bounding box center [201, 92] width 402 height 184
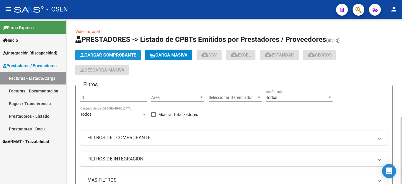
click at [97, 57] on span "Cargar Comprobante" at bounding box center [108, 54] width 56 height 5
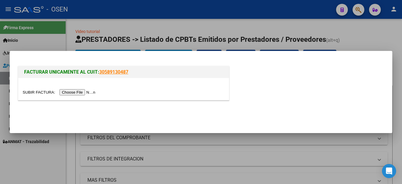
click at [83, 91] on input "file" at bounding box center [60, 92] width 75 height 6
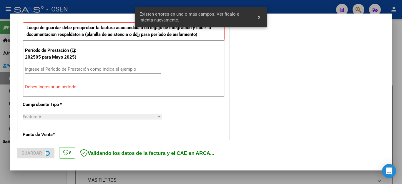
scroll to position [173, 0]
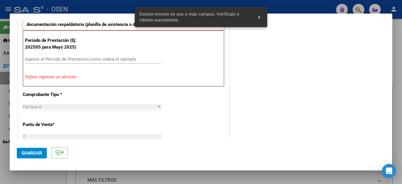
click at [99, 63] on div "Ingrese el Período de Prestación como indica el ejemplo" at bounding box center [93, 59] width 136 height 9
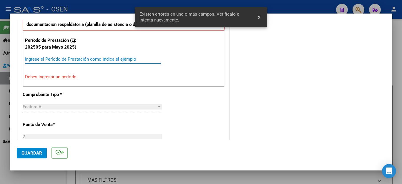
click at [98, 62] on input "Ingrese el Período de Prestación como indica el ejemplo" at bounding box center [93, 59] width 136 height 5
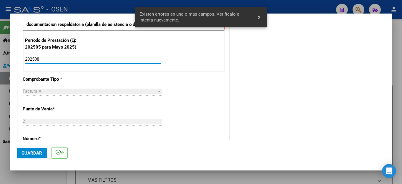
type input "202508"
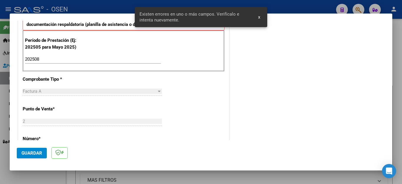
scroll to position [376, 0]
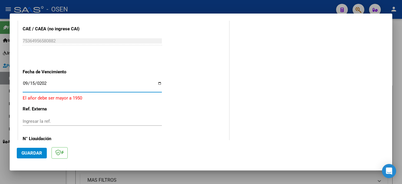
type input "[DATE]"
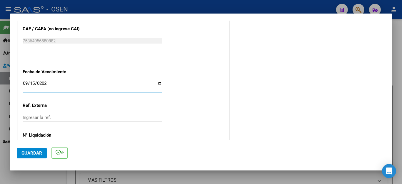
click at [35, 152] on span "Guardar" at bounding box center [32, 153] width 21 height 5
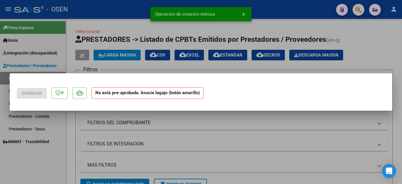
scroll to position [0, 0]
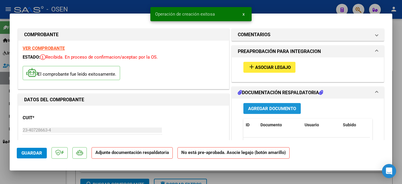
click at [257, 109] on span "Agregar Documento" at bounding box center [272, 108] width 48 height 5
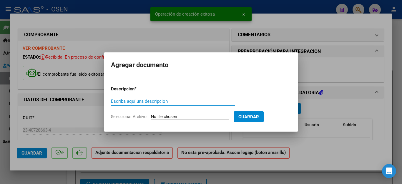
click at [172, 100] on input "Escriba aquí una descripcion" at bounding box center [173, 101] width 124 height 5
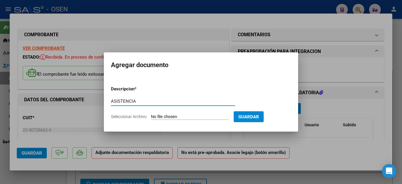
type input "ASISTENCIA"
click at [167, 117] on input "Seleccionar Archivo" at bounding box center [190, 117] width 78 height 6
type input "C:\fakepath\[PERSON_NAME] FAC115 ASISTENCIA.pdf"
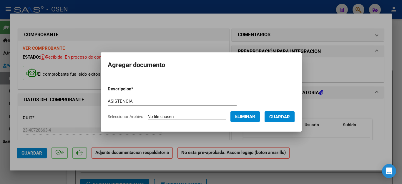
click at [283, 115] on span "Guardar" at bounding box center [280, 116] width 21 height 5
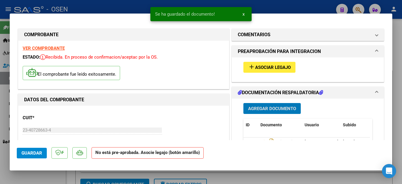
click at [264, 67] on span "Asociar Legajo" at bounding box center [273, 67] width 36 height 5
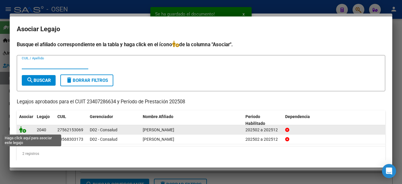
click at [22, 128] on icon at bounding box center [22, 129] width 7 height 6
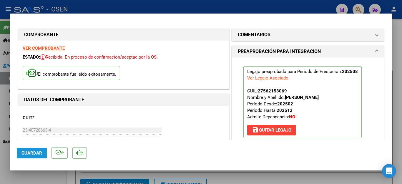
click at [26, 153] on span "Guardar" at bounding box center [32, 153] width 21 height 5
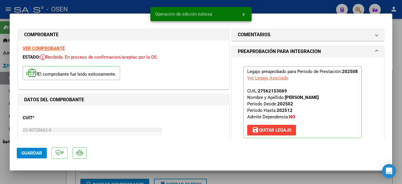
click at [29, 174] on div at bounding box center [201, 92] width 402 height 184
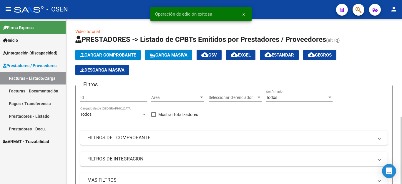
click at [95, 53] on span "Cargar Comprobante" at bounding box center [108, 54] width 56 height 5
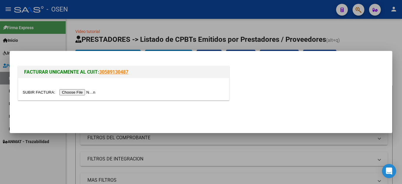
click at [73, 93] on input "file" at bounding box center [60, 92] width 75 height 6
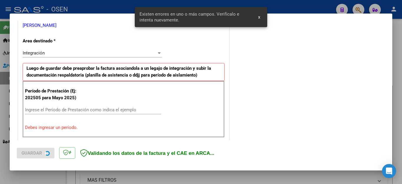
scroll to position [145, 0]
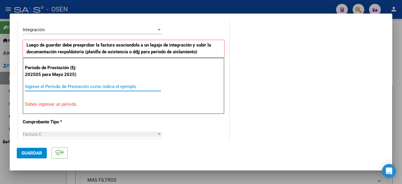
click at [58, 86] on input "Ingrese el Período de Prestación como indica el ejemplo" at bounding box center [93, 86] width 136 height 5
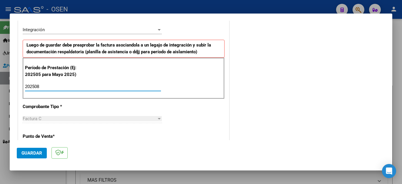
type input "202508"
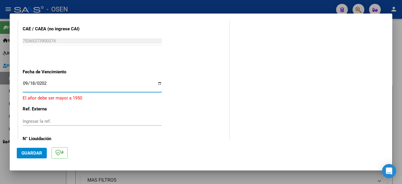
type input "[DATE]"
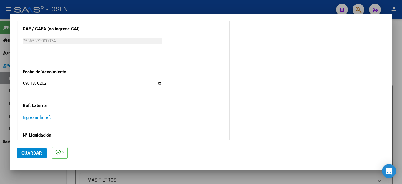
click at [30, 152] on span "Guardar" at bounding box center [32, 153] width 21 height 5
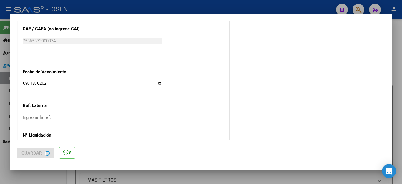
scroll to position [0, 0]
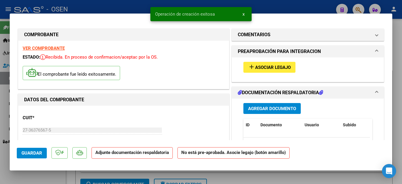
click at [264, 110] on span "Agregar Documento" at bounding box center [272, 108] width 48 height 5
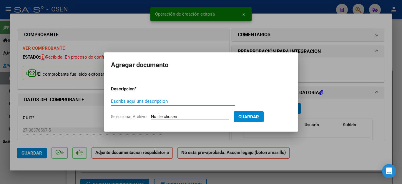
click at [174, 101] on input "Escriba aquí una descripcion" at bounding box center [173, 101] width 124 height 5
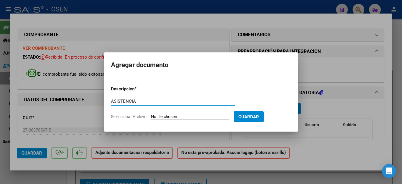
type input "ASISTENCIA"
click at [183, 118] on input "Seleccionar Archivo" at bounding box center [190, 117] width 78 height 6
type input "C:\fakepath\[PERSON_NAME] FAC353 ASISTENCIA.pdf"
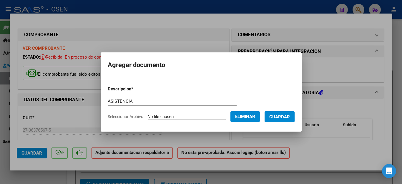
click at [280, 118] on span "Guardar" at bounding box center [280, 116] width 21 height 5
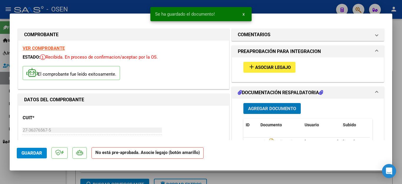
click at [263, 68] on span "Asociar Legajo" at bounding box center [273, 67] width 36 height 5
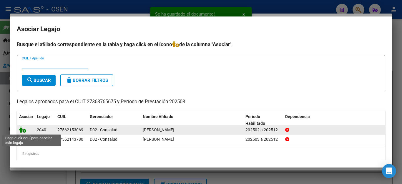
click at [22, 129] on icon at bounding box center [22, 129] width 7 height 6
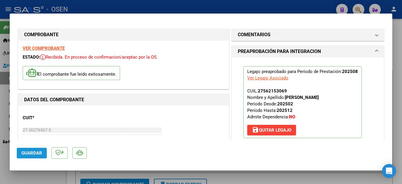
click at [25, 154] on span "Guardar" at bounding box center [32, 153] width 21 height 5
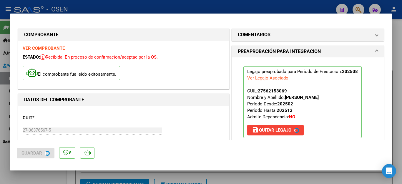
click at [29, 179] on div at bounding box center [201, 92] width 402 height 184
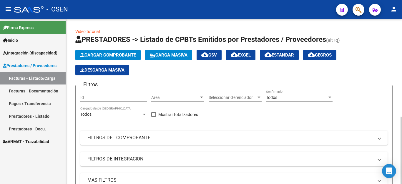
click at [104, 54] on span "Cargar Comprobante" at bounding box center [108, 54] width 56 height 5
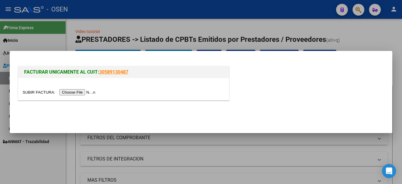
click at [79, 92] on input "file" at bounding box center [60, 92] width 75 height 6
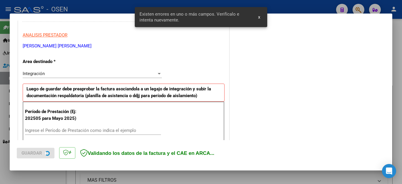
scroll to position [145, 0]
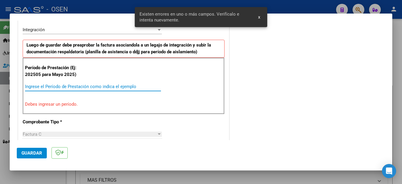
click at [55, 88] on input "Ingrese el Período de Prestación como indica el ejemplo" at bounding box center [93, 86] width 136 height 5
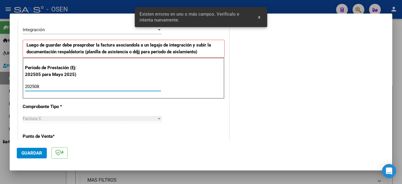
type input "202508"
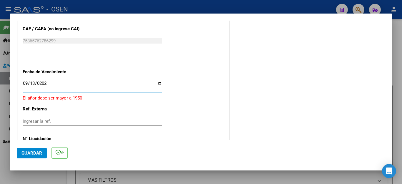
type input "[DATE]"
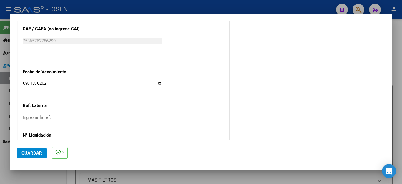
click at [36, 152] on span "Guardar" at bounding box center [32, 153] width 21 height 5
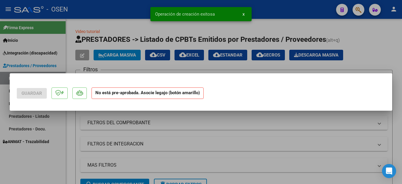
scroll to position [0, 0]
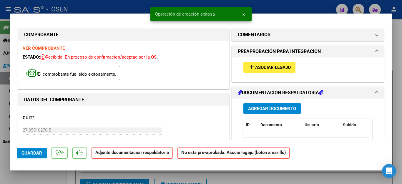
click at [250, 110] on span "Agregar Documento" at bounding box center [272, 108] width 48 height 5
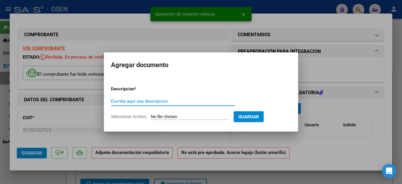
click at [163, 101] on input "Escriba aquí una descripcion" at bounding box center [173, 101] width 124 height 5
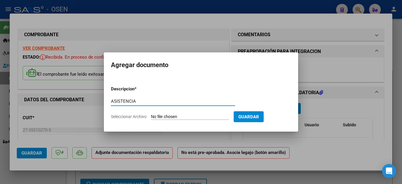
type input "ASISTENCIA"
click at [157, 116] on input "Seleccionar Archivo" at bounding box center [190, 117] width 78 height 6
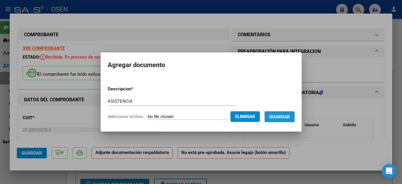
click at [280, 120] on button "Guardar" at bounding box center [280, 116] width 30 height 11
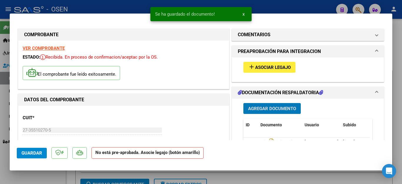
click at [260, 68] on span "Asociar Legajo" at bounding box center [273, 67] width 36 height 5
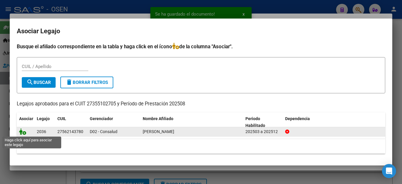
click at [21, 131] on icon at bounding box center [22, 131] width 7 height 6
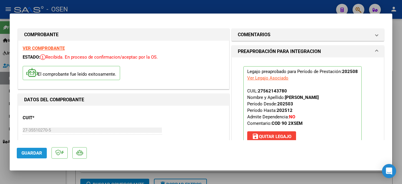
click at [27, 153] on span "Guardar" at bounding box center [32, 153] width 21 height 5
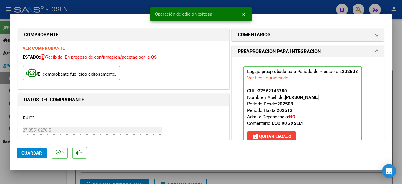
click at [42, 178] on div at bounding box center [201, 92] width 402 height 184
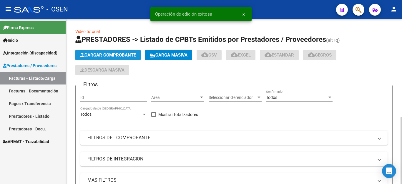
click at [106, 56] on span "Cargar Comprobante" at bounding box center [108, 54] width 56 height 5
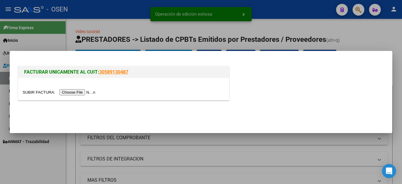
click at [74, 92] on input "file" at bounding box center [60, 92] width 75 height 6
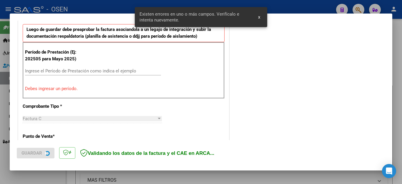
scroll to position [164, 0]
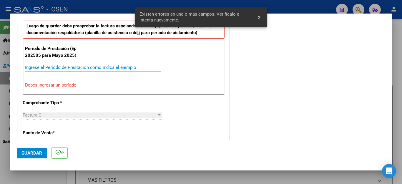
click at [95, 69] on input "Ingrese el Período de Prestación como indica el ejemplo" at bounding box center [93, 67] width 136 height 5
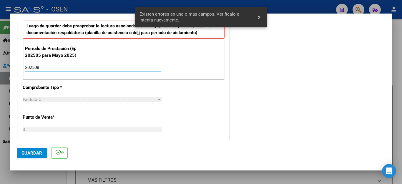
scroll to position [376, 0]
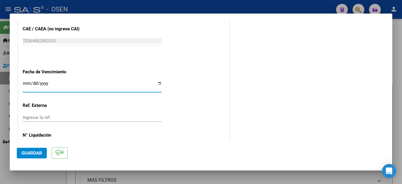
click at [35, 154] on span "Guardar" at bounding box center [32, 153] width 21 height 5
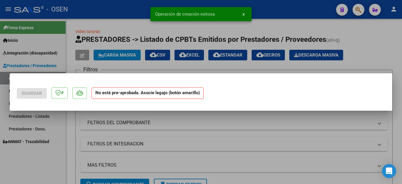
scroll to position [0, 0]
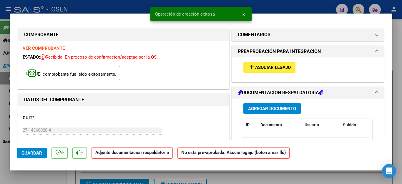
click at [266, 108] on span "Agregar Documento" at bounding box center [272, 108] width 48 height 5
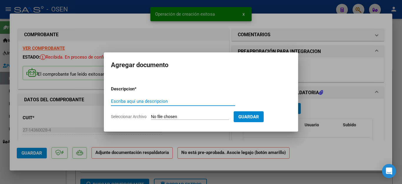
click at [157, 101] on input "Escriba aquí una descripcion" at bounding box center [173, 101] width 124 height 5
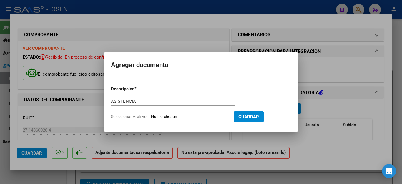
click at [159, 120] on input "Seleccionar Archivo" at bounding box center [190, 117] width 78 height 6
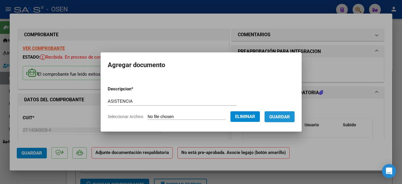
click at [278, 116] on span "Guardar" at bounding box center [280, 116] width 21 height 5
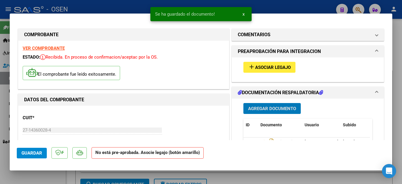
click at [256, 68] on span "Asociar Legajo" at bounding box center [273, 67] width 36 height 5
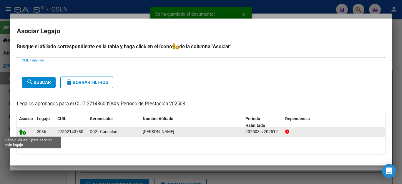
click at [23, 132] on icon at bounding box center [22, 131] width 7 height 6
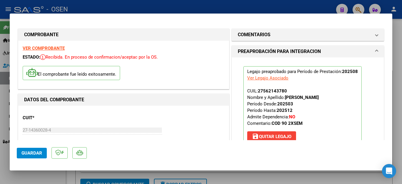
click at [44, 175] on div at bounding box center [201, 92] width 402 height 184
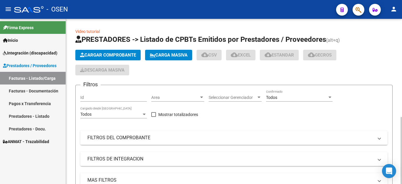
click at [98, 53] on span "Cargar Comprobante" at bounding box center [108, 54] width 56 height 5
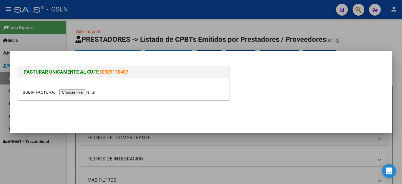
click at [78, 92] on input "file" at bounding box center [60, 92] width 75 height 6
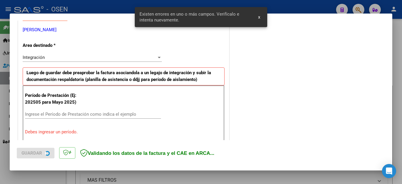
scroll to position [123, 0]
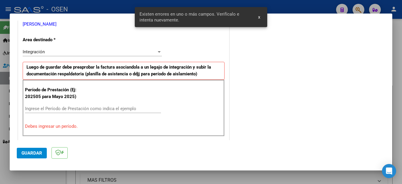
click at [110, 105] on div "Ingrese el Período de Prestación como indica el ejemplo" at bounding box center [93, 108] width 136 height 9
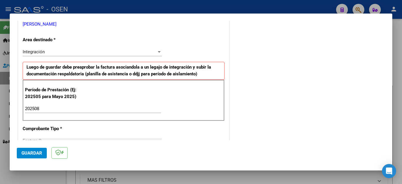
scroll to position [376, 0]
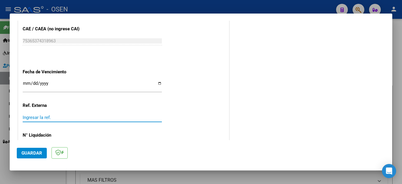
click at [35, 153] on span "Guardar" at bounding box center [32, 153] width 21 height 5
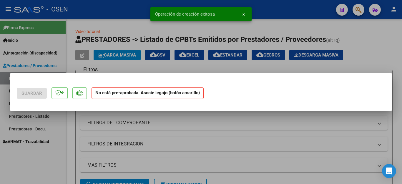
scroll to position [0, 0]
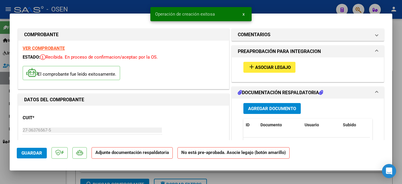
click at [252, 107] on span "Agregar Documento" at bounding box center [272, 108] width 48 height 5
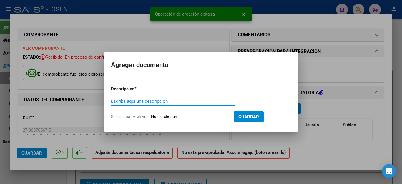
click at [149, 101] on input "Escriba aquí una descripcion" at bounding box center [173, 101] width 124 height 5
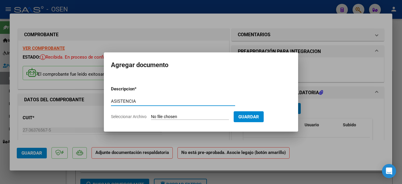
click at [155, 116] on input "Seleccionar Archivo" at bounding box center [190, 117] width 78 height 6
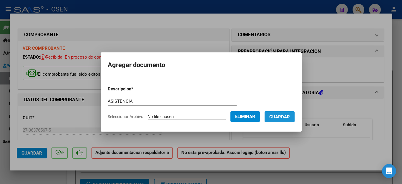
click at [290, 116] on span "Guardar" at bounding box center [280, 116] width 21 height 5
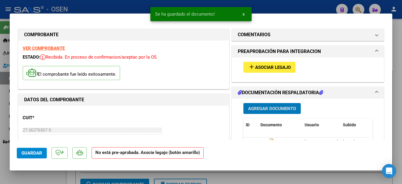
click at [265, 68] on span "Asociar Legajo" at bounding box center [273, 67] width 36 height 5
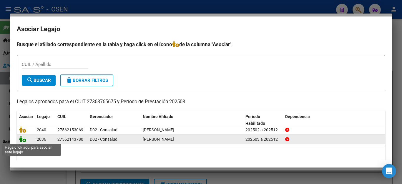
click at [22, 138] on icon at bounding box center [22, 139] width 7 height 6
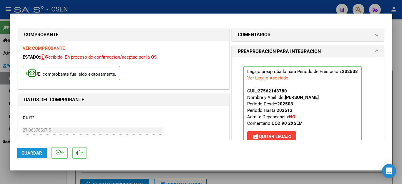
click at [28, 152] on span "Guardar" at bounding box center [32, 153] width 21 height 5
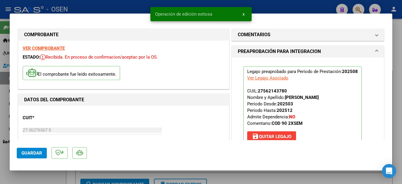
click at [23, 175] on div at bounding box center [201, 92] width 402 height 184
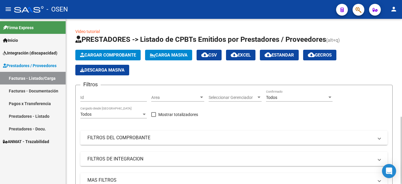
click at [86, 54] on span "Cargar Comprobante" at bounding box center [108, 54] width 56 height 5
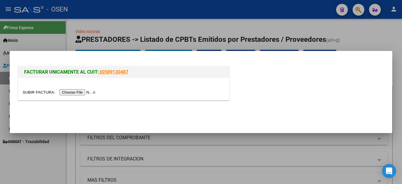
click at [73, 92] on input "file" at bounding box center [60, 92] width 75 height 6
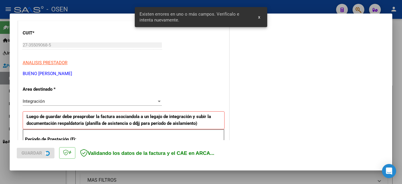
scroll to position [160, 0]
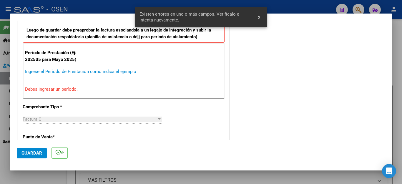
click at [96, 72] on input "Ingrese el Período de Prestación como indica el ejemplo" at bounding box center [93, 71] width 136 height 5
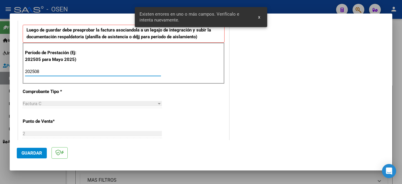
scroll to position [376, 0]
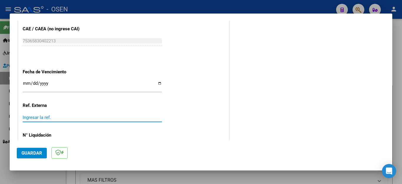
click at [33, 152] on span "Guardar" at bounding box center [32, 153] width 21 height 5
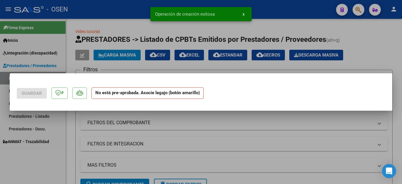
scroll to position [0, 0]
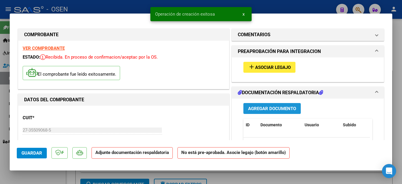
click at [244, 105] on button "Agregar Documento" at bounding box center [272, 108] width 57 height 11
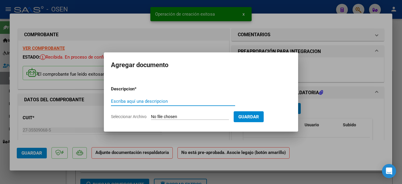
click at [160, 103] on input "Escriba aquí una descripcion" at bounding box center [173, 101] width 124 height 5
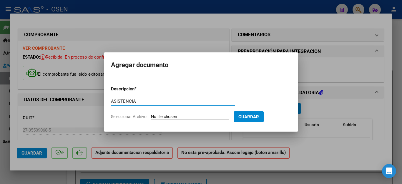
click at [165, 115] on input "Seleccionar Archivo" at bounding box center [190, 117] width 78 height 6
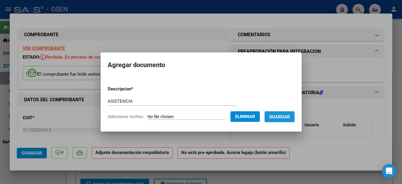
click at [279, 115] on span "Guardar" at bounding box center [280, 116] width 21 height 5
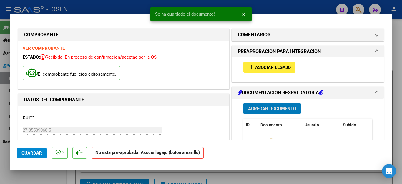
click at [263, 63] on button "add Asociar Legajo" at bounding box center [270, 67] width 52 height 11
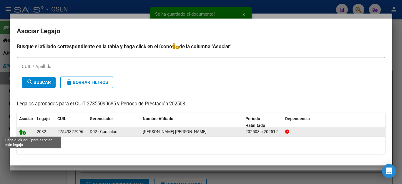
click at [21, 131] on icon at bounding box center [22, 131] width 7 height 6
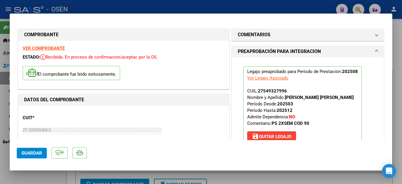
click at [40, 178] on div at bounding box center [201, 92] width 402 height 184
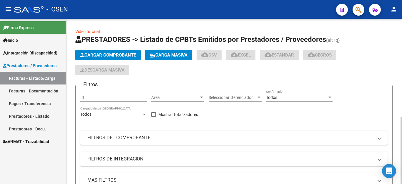
click at [100, 54] on span "Cargar Comprobante" at bounding box center [108, 54] width 56 height 5
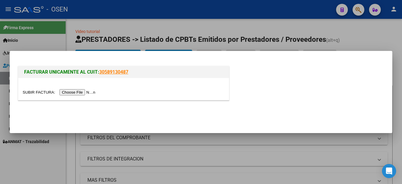
click at [76, 92] on input "file" at bounding box center [60, 92] width 75 height 6
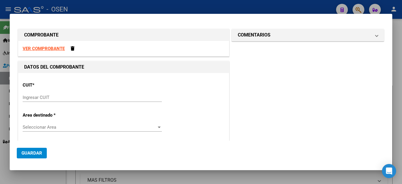
click at [41, 100] on input "Ingresar CUIT" at bounding box center [92, 97] width 139 height 5
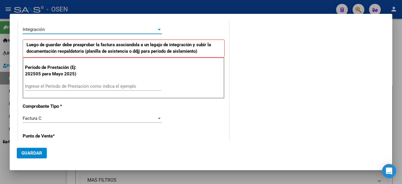
scroll to position [132, 0]
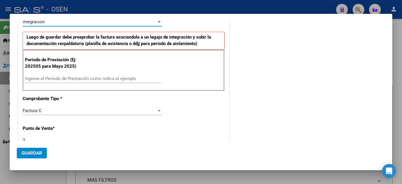
click at [44, 81] on input "Ingrese el Período de Prestación como indica el ejemplo" at bounding box center [93, 78] width 136 height 5
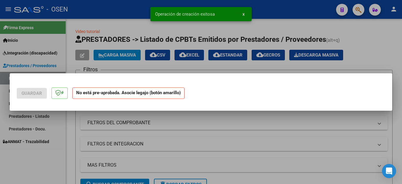
scroll to position [0, 0]
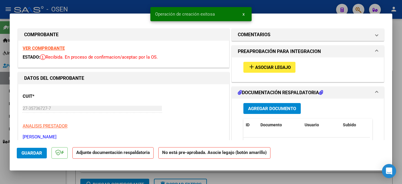
click at [36, 153] on span "Guardar" at bounding box center [32, 153] width 21 height 5
click at [252, 109] on span "Agregar Documento" at bounding box center [272, 108] width 48 height 5
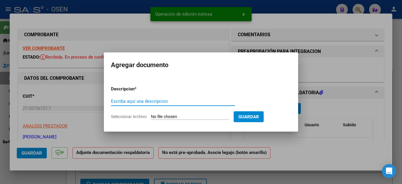
click at [157, 101] on input "Escriba aquí una descripcion" at bounding box center [173, 101] width 124 height 5
click at [168, 117] on input "Seleccionar Archivo" at bounding box center [190, 117] width 78 height 6
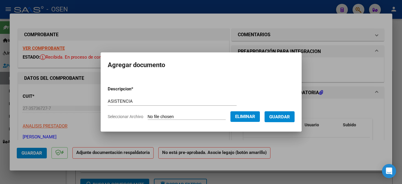
click at [289, 115] on span "Guardar" at bounding box center [280, 116] width 21 height 5
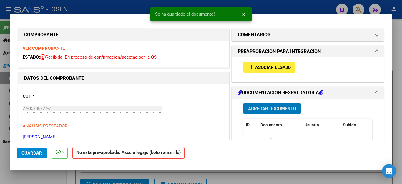
click at [257, 68] on span "Asociar Legajo" at bounding box center [273, 67] width 36 height 5
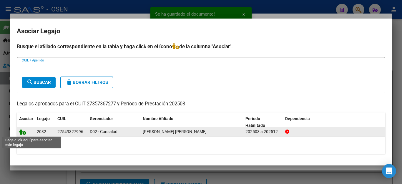
click at [24, 130] on icon at bounding box center [22, 131] width 7 height 6
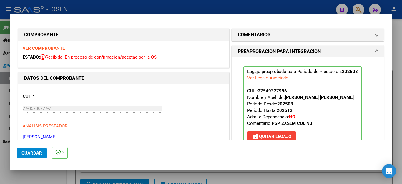
click at [38, 178] on div at bounding box center [201, 92] width 402 height 184
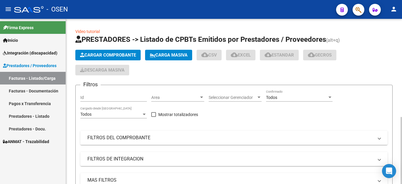
click at [102, 53] on span "Cargar Comprobante" at bounding box center [108, 54] width 56 height 5
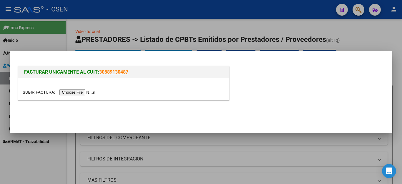
click at [77, 92] on input "file" at bounding box center [60, 92] width 75 height 6
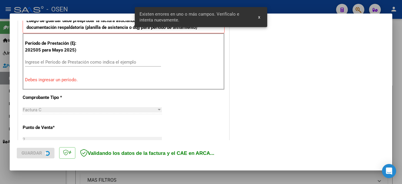
scroll to position [182, 0]
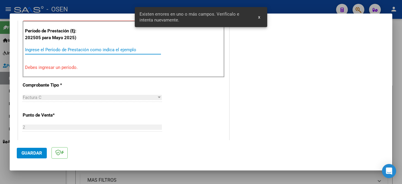
click at [72, 52] on input "Ingrese el Período de Prestación como indica el ejemplo" at bounding box center [93, 49] width 136 height 5
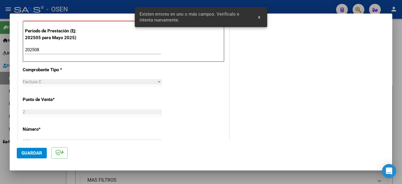
scroll to position [376, 0]
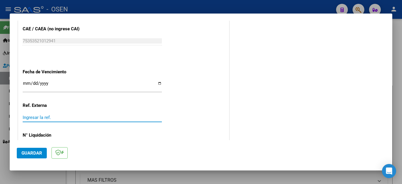
click at [37, 154] on span "Guardar" at bounding box center [32, 153] width 21 height 5
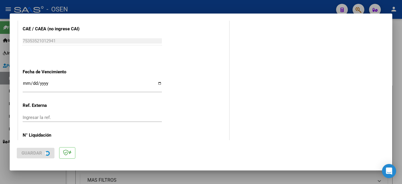
scroll to position [0, 0]
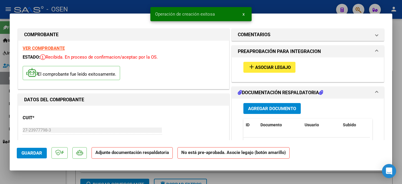
click at [250, 110] on span "Agregar Documento" at bounding box center [272, 108] width 48 height 5
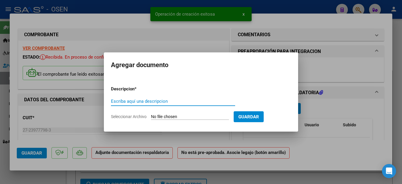
click at [131, 99] on input "Escriba aquí una descripcion" at bounding box center [173, 101] width 124 height 5
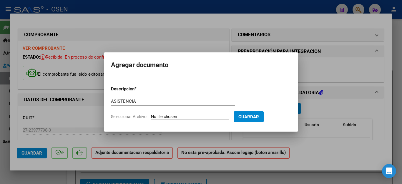
click at [166, 116] on input "Seleccionar Archivo" at bounding box center [190, 117] width 78 height 6
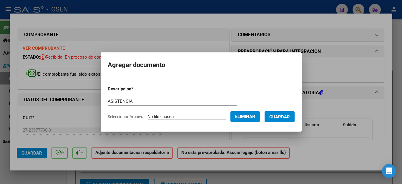
click at [277, 114] on span "Guardar" at bounding box center [280, 116] width 21 height 5
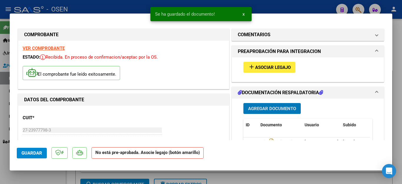
click at [259, 66] on span "Asociar Legajo" at bounding box center [273, 67] width 36 height 5
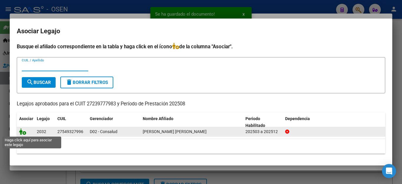
click at [25, 130] on icon at bounding box center [22, 131] width 7 height 6
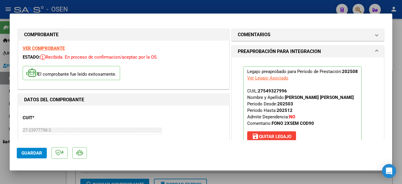
click at [45, 177] on div at bounding box center [201, 92] width 402 height 184
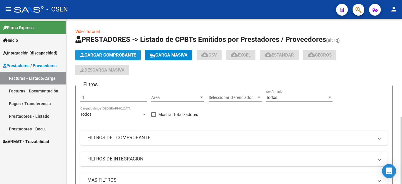
click at [96, 53] on span "Cargar Comprobante" at bounding box center [108, 54] width 56 height 5
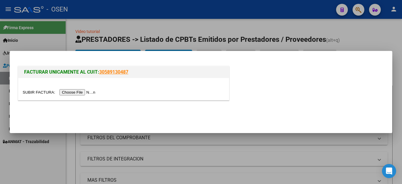
click at [88, 90] on input "file" at bounding box center [60, 92] width 75 height 6
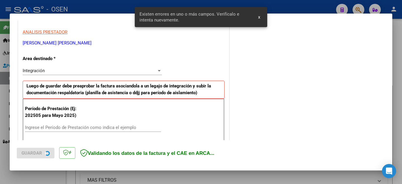
scroll to position [145, 0]
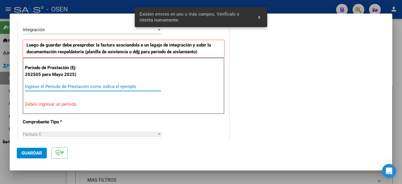
click at [113, 86] on input "Ingrese el Período de Prestación como indica el ejemplo" at bounding box center [93, 86] width 136 height 5
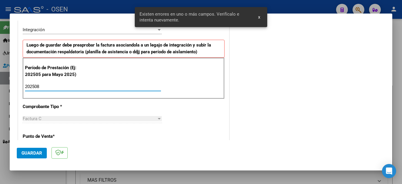
scroll to position [376, 0]
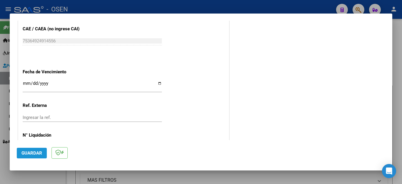
click at [35, 151] on span "Guardar" at bounding box center [32, 153] width 21 height 5
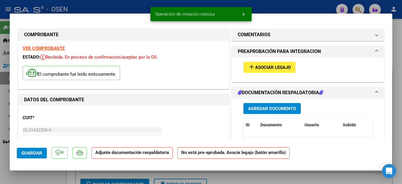
click at [248, 107] on span "Agregar Documento" at bounding box center [272, 108] width 48 height 5
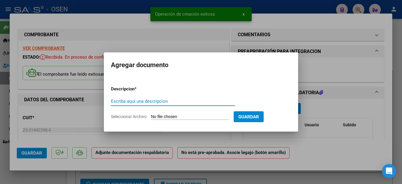
click at [167, 103] on input "Escriba aquí una descripcion" at bounding box center [173, 101] width 124 height 5
click at [140, 100] on input "Escriba aquí una descripcion" at bounding box center [173, 101] width 124 height 5
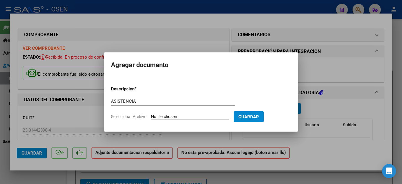
click at [157, 115] on input "Seleccionar Archivo" at bounding box center [190, 117] width 78 height 6
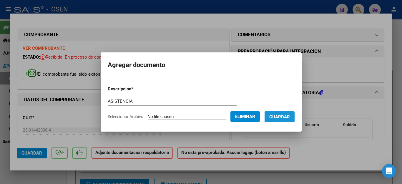
click at [280, 116] on span "Guardar" at bounding box center [280, 116] width 21 height 5
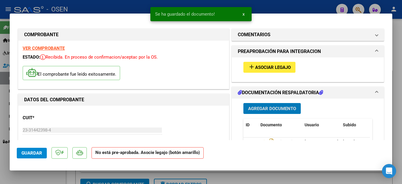
click at [255, 68] on span "Asociar Legajo" at bounding box center [273, 67] width 36 height 5
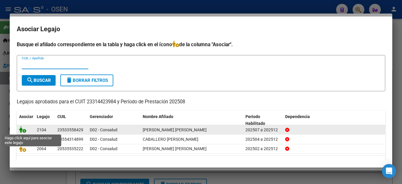
click at [21, 128] on icon at bounding box center [22, 129] width 7 height 6
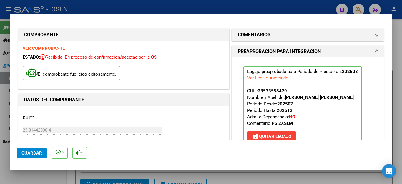
drag, startPoint x: 29, startPoint y: 151, endPoint x: 33, endPoint y: 173, distance: 21.7
click at [29, 152] on span "Guardar" at bounding box center [32, 153] width 21 height 5
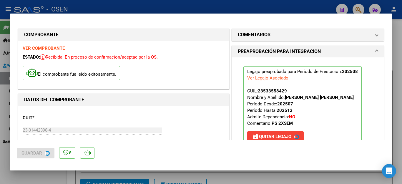
click at [31, 179] on div at bounding box center [201, 92] width 402 height 184
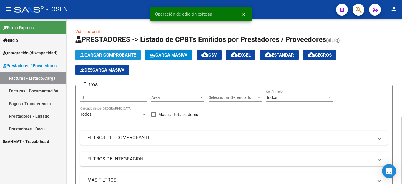
click at [100, 55] on span "Cargar Comprobante" at bounding box center [108, 54] width 56 height 5
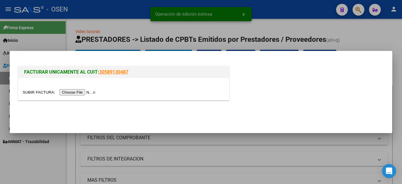
click at [78, 91] on input "file" at bounding box center [60, 92] width 75 height 6
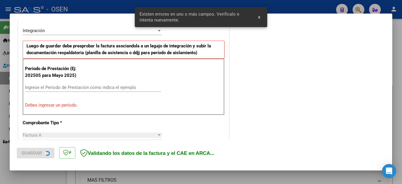
scroll to position [145, 0]
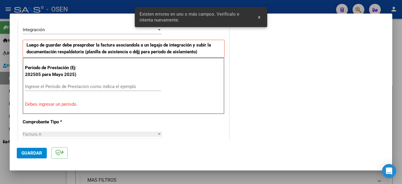
click at [84, 87] on input "Ingrese el Período de Prestación como indica el ejemplo" at bounding box center [93, 86] width 136 height 5
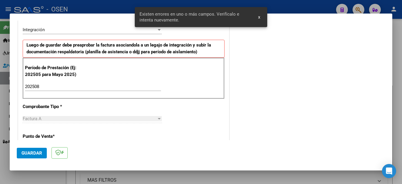
scroll to position [376, 0]
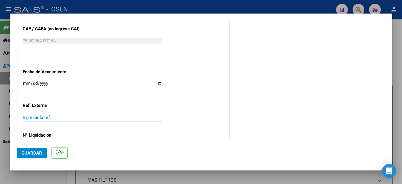
click at [38, 151] on span "Guardar" at bounding box center [32, 153] width 21 height 5
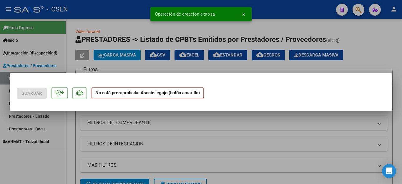
scroll to position [0, 0]
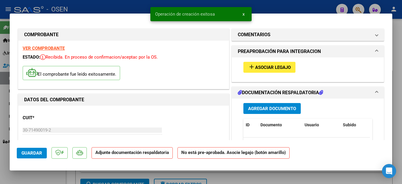
click at [253, 108] on span "Agregar Documento" at bounding box center [272, 108] width 48 height 5
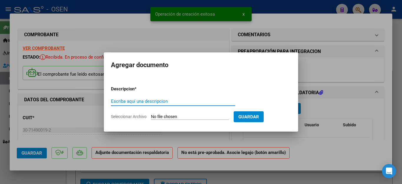
click at [140, 100] on input "Escriba aquí una descripcion" at bounding box center [173, 101] width 124 height 5
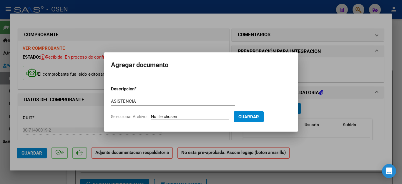
click at [156, 116] on input "Seleccionar Archivo" at bounding box center [190, 117] width 78 height 6
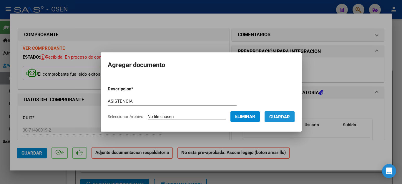
click at [279, 118] on span "Guardar" at bounding box center [280, 116] width 21 height 5
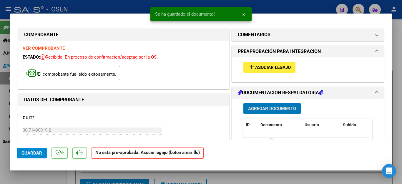
click at [259, 66] on span "Asociar Legajo" at bounding box center [273, 67] width 36 height 5
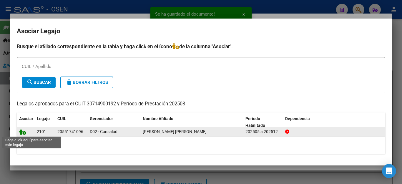
click at [24, 130] on icon at bounding box center [22, 131] width 7 height 6
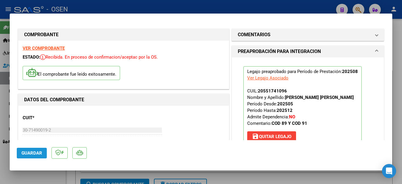
click at [30, 153] on span "Guardar" at bounding box center [32, 153] width 21 height 5
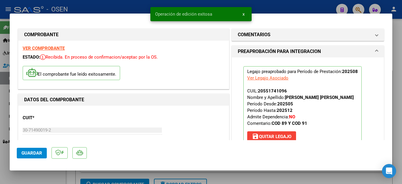
click at [39, 178] on div at bounding box center [201, 92] width 402 height 184
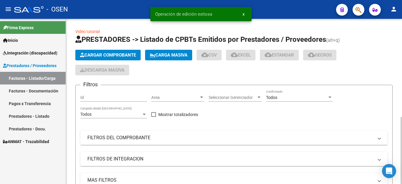
click at [98, 55] on span "Cargar Comprobante" at bounding box center [108, 54] width 56 height 5
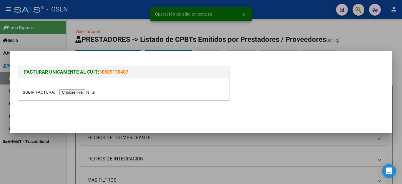
click at [80, 91] on input "file" at bounding box center [60, 92] width 75 height 6
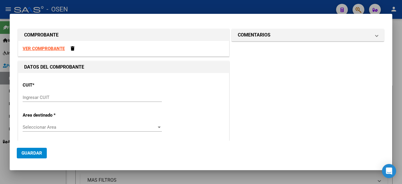
click at [146, 98] on input "Ingresar CUIT" at bounding box center [92, 97] width 139 height 5
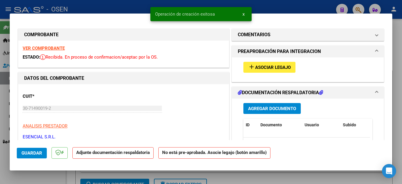
click at [258, 109] on span "Agregar Documento" at bounding box center [272, 108] width 48 height 5
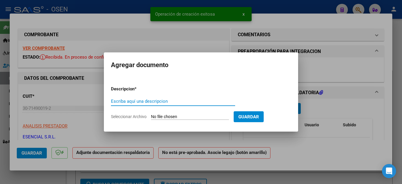
click at [152, 100] on input "Escriba aquí una descripcion" at bounding box center [173, 101] width 124 height 5
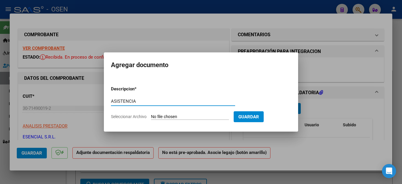
click at [158, 115] on input "Seleccionar Archivo" at bounding box center [190, 117] width 78 height 6
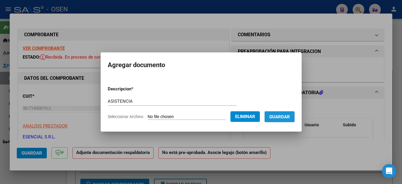
click at [275, 116] on span "Guardar" at bounding box center [280, 116] width 21 height 5
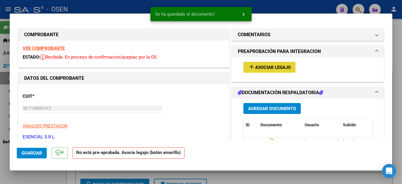
click at [261, 67] on span "Asociar Legajo" at bounding box center [273, 67] width 36 height 5
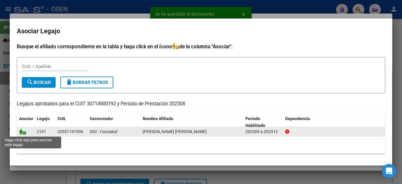
click at [22, 133] on icon at bounding box center [22, 131] width 7 height 6
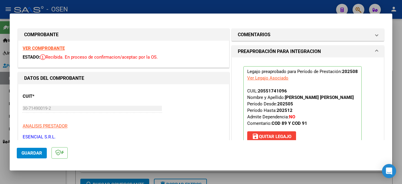
click at [36, 152] on span "Guardar" at bounding box center [32, 153] width 21 height 5
click at [36, 176] on div at bounding box center [201, 92] width 402 height 184
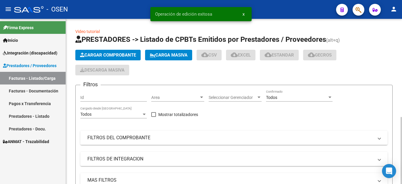
click at [104, 55] on span "Cargar Comprobante" at bounding box center [108, 54] width 56 height 5
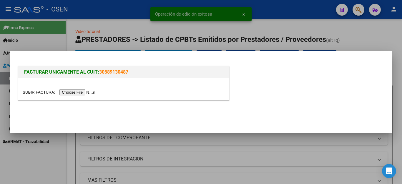
click at [85, 92] on input "file" at bounding box center [60, 92] width 75 height 6
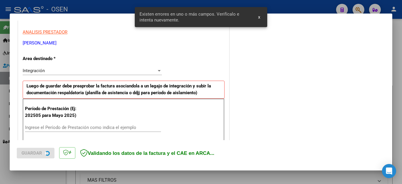
scroll to position [145, 0]
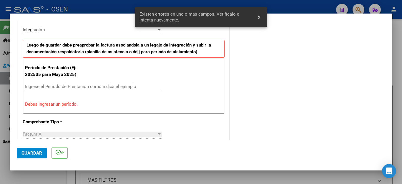
click at [88, 87] on input "Ingrese el Período de Prestación como indica el ejemplo" at bounding box center [93, 86] width 136 height 5
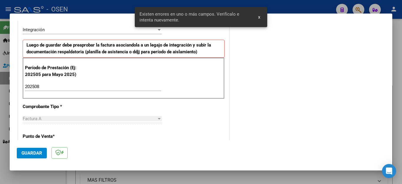
scroll to position [376, 0]
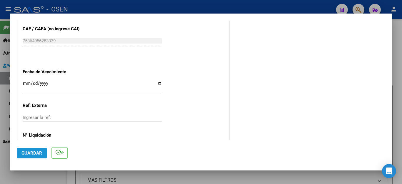
click at [32, 154] on span "Guardar" at bounding box center [32, 153] width 21 height 5
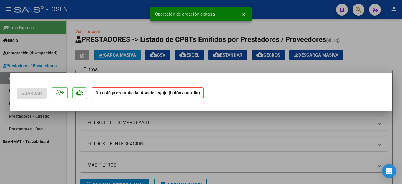
scroll to position [0, 0]
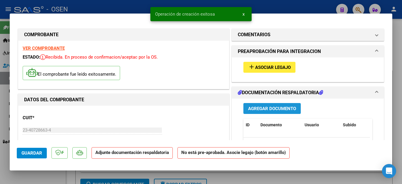
click at [261, 110] on span "Agregar Documento" at bounding box center [272, 108] width 48 height 5
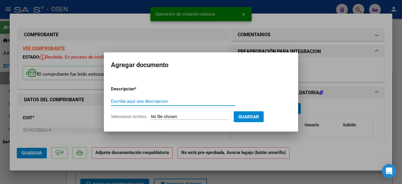
click at [160, 103] on input "Escriba aquí una descripcion" at bounding box center [173, 101] width 124 height 5
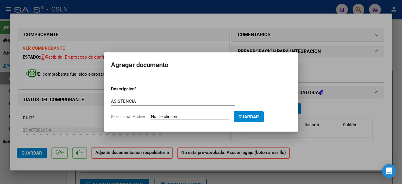
click at [166, 116] on input "Seleccionar Archivo" at bounding box center [190, 117] width 78 height 6
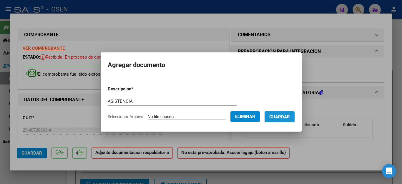
click at [275, 117] on span "Guardar" at bounding box center [280, 116] width 21 height 5
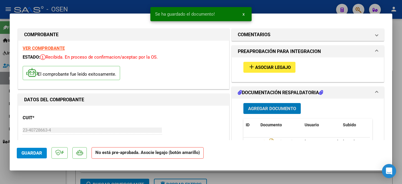
click at [265, 68] on span "Asociar Legajo" at bounding box center [273, 67] width 36 height 5
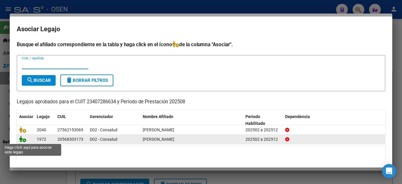
click at [22, 137] on icon at bounding box center [22, 139] width 7 height 6
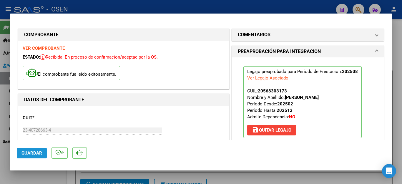
click at [38, 152] on span "Guardar" at bounding box center [32, 153] width 21 height 5
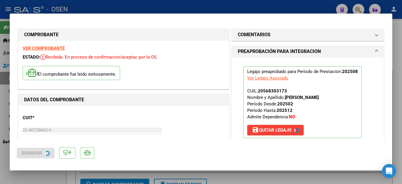
click at [35, 175] on div at bounding box center [201, 92] width 402 height 184
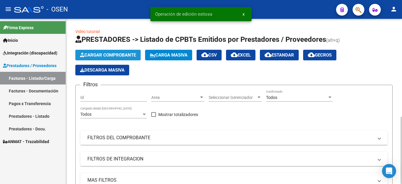
click at [100, 55] on span "Cargar Comprobante" at bounding box center [108, 54] width 56 height 5
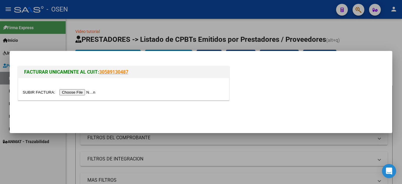
click at [86, 91] on input "file" at bounding box center [60, 92] width 75 height 6
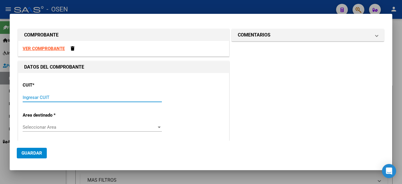
click at [42, 95] on input "Ingresar CUIT" at bounding box center [92, 97] width 139 height 5
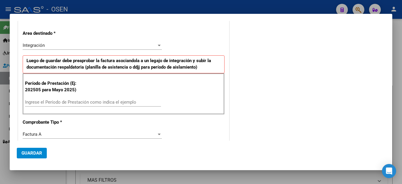
scroll to position [118, 0]
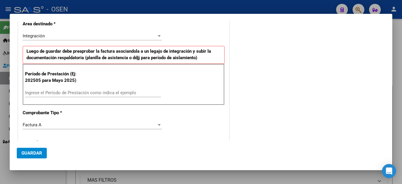
click at [98, 93] on input "Ingrese el Período de Prestación como indica el ejemplo" at bounding box center [93, 92] width 136 height 5
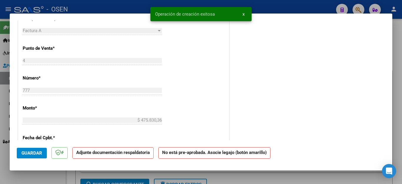
scroll to position [206, 0]
click at [27, 153] on span "Guardar" at bounding box center [32, 153] width 21 height 5
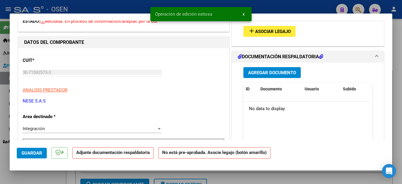
scroll to position [29, 0]
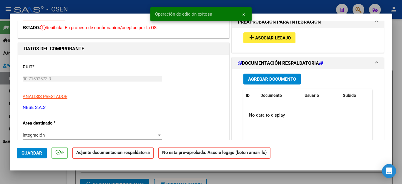
click at [265, 85] on div "Agregar Documento ID Documento Usuario Subido Acción No data to display 0 total…" at bounding box center [308, 128] width 138 height 118
click at [263, 82] on button "Agregar Documento" at bounding box center [272, 79] width 57 height 11
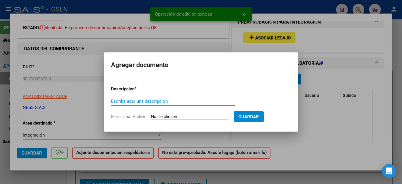
click at [151, 99] on input "Escriba aquí una descripcion" at bounding box center [173, 101] width 124 height 5
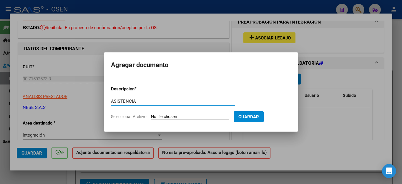
click at [154, 116] on input "Seleccionar Archivo" at bounding box center [190, 117] width 78 height 6
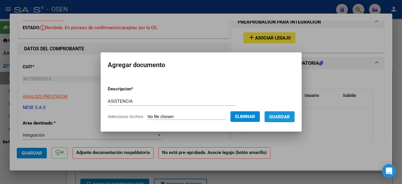
click at [285, 118] on span "Guardar" at bounding box center [280, 116] width 21 height 5
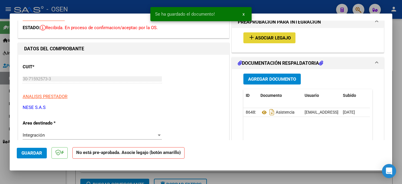
click at [255, 39] on span "Asociar Legajo" at bounding box center [273, 37] width 36 height 5
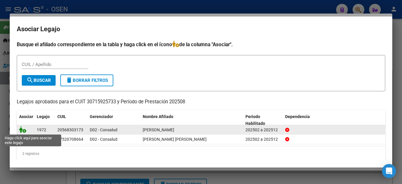
click at [23, 130] on icon at bounding box center [22, 129] width 7 height 6
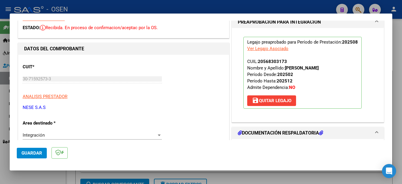
click at [29, 155] on span "Guardar" at bounding box center [32, 153] width 21 height 5
click at [30, 177] on div at bounding box center [201, 92] width 402 height 184
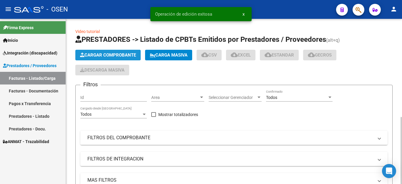
click at [101, 56] on span "Cargar Comprobante" at bounding box center [108, 54] width 56 height 5
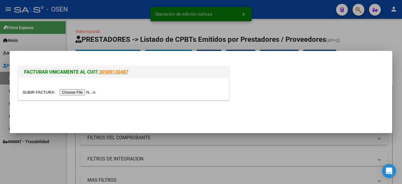
click at [78, 91] on input "file" at bounding box center [60, 92] width 75 height 6
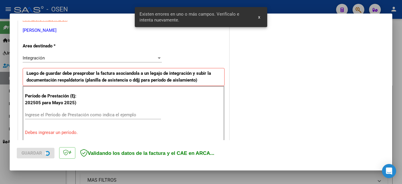
scroll to position [134, 0]
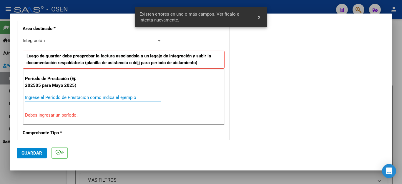
click at [107, 97] on input "Ingrese el Período de Prestación como indica el ejemplo" at bounding box center [93, 97] width 136 height 5
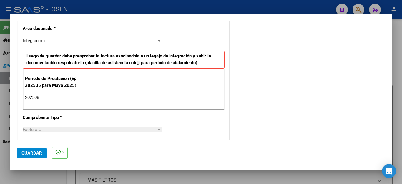
scroll to position [376, 0]
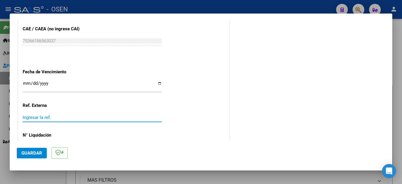
click at [31, 155] on span "Guardar" at bounding box center [32, 153] width 21 height 5
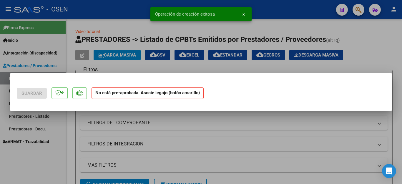
scroll to position [0, 0]
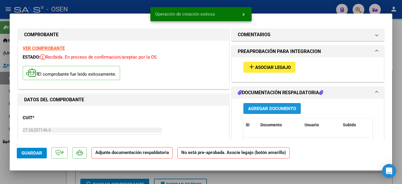
click at [251, 107] on span "Agregar Documento" at bounding box center [272, 108] width 48 height 5
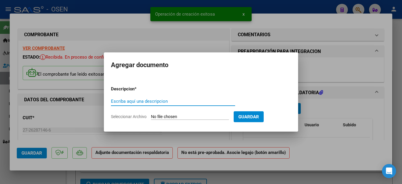
click at [167, 103] on input "Escriba aquí una descripcion" at bounding box center [173, 101] width 124 height 5
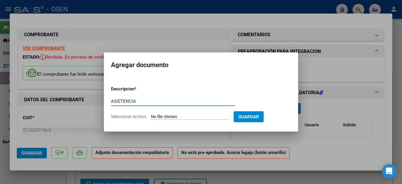
click at [168, 117] on input "Seleccionar Archivo" at bounding box center [190, 117] width 78 height 6
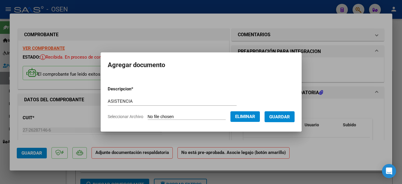
click at [277, 117] on span "Guardar" at bounding box center [280, 116] width 21 height 5
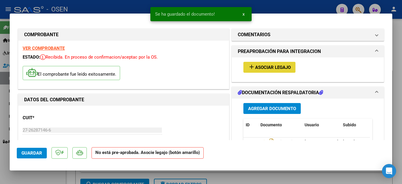
click at [265, 67] on span "Asociar Legajo" at bounding box center [273, 67] width 36 height 5
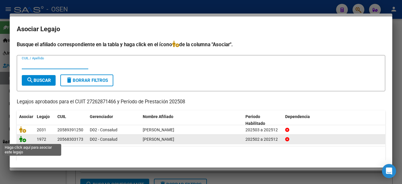
click at [22, 139] on icon at bounding box center [22, 139] width 7 height 6
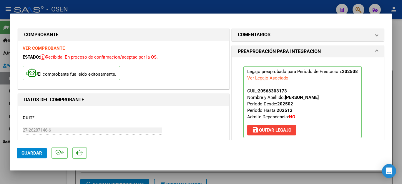
click at [33, 155] on span "Guardar" at bounding box center [32, 153] width 21 height 5
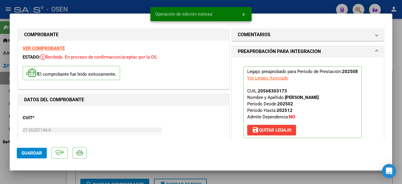
click at [32, 177] on div at bounding box center [201, 92] width 402 height 184
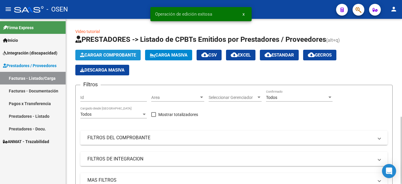
click at [104, 51] on button "Cargar Comprobante" at bounding box center [107, 55] width 65 height 11
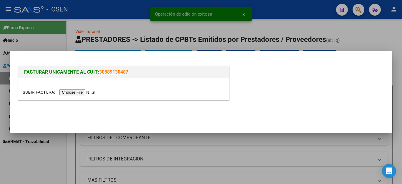
click at [83, 91] on input "file" at bounding box center [60, 92] width 75 height 6
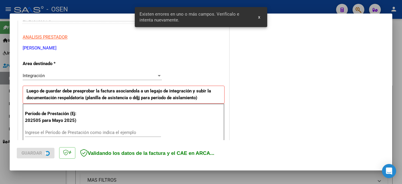
scroll to position [118, 0]
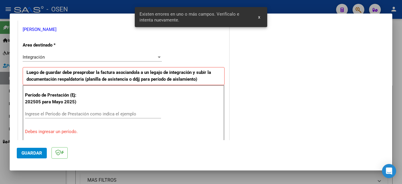
click at [94, 111] on div "Ingrese el Período de Prestación como indica el ejemplo" at bounding box center [93, 114] width 136 height 9
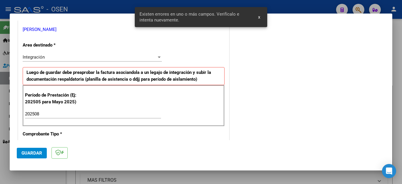
scroll to position [376, 0]
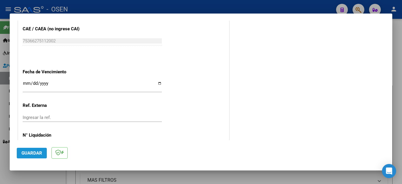
click at [39, 151] on span "Guardar" at bounding box center [32, 153] width 21 height 5
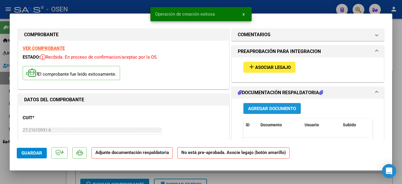
click at [256, 108] on span "Agregar Documento" at bounding box center [272, 108] width 48 height 5
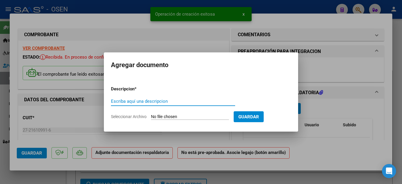
click at [167, 102] on input "Escriba aquí una descripcion" at bounding box center [173, 101] width 124 height 5
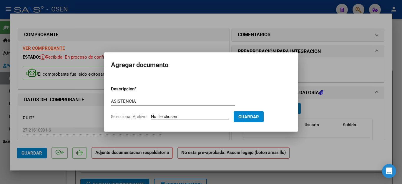
click at [167, 119] on input "Seleccionar Archivo" at bounding box center [190, 117] width 78 height 6
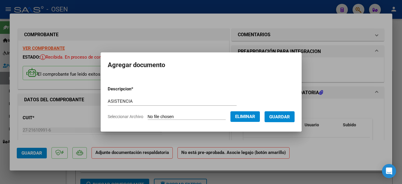
click at [279, 118] on span "Guardar" at bounding box center [280, 116] width 21 height 5
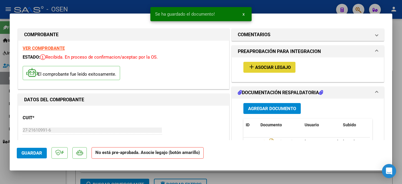
click at [257, 70] on span "Asociar Legajo" at bounding box center [273, 67] width 36 height 5
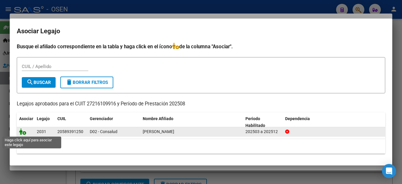
click at [21, 130] on icon at bounding box center [22, 131] width 7 height 6
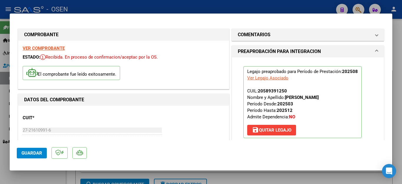
click at [28, 152] on span "Guardar" at bounding box center [32, 153] width 21 height 5
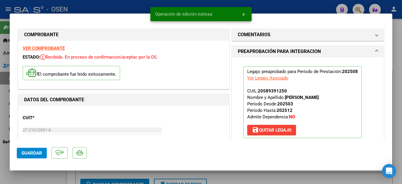
click at [38, 180] on div at bounding box center [201, 92] width 402 height 184
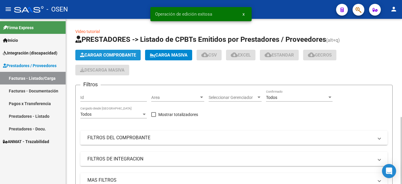
click at [97, 53] on span "Cargar Comprobante" at bounding box center [108, 54] width 56 height 5
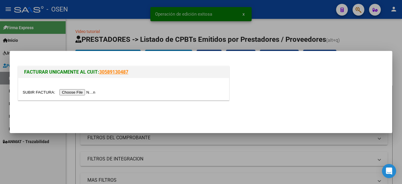
click at [76, 92] on input "file" at bounding box center [60, 92] width 75 height 6
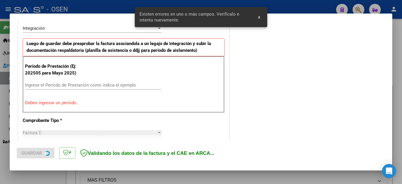
scroll to position [147, 0]
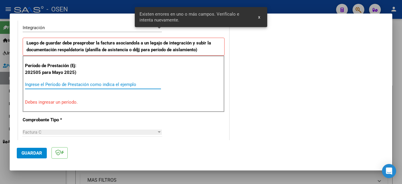
click at [103, 85] on input "Ingrese el Período de Prestación como indica el ejemplo" at bounding box center [93, 84] width 136 height 5
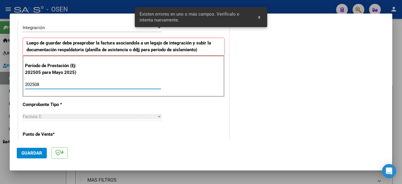
scroll to position [376, 0]
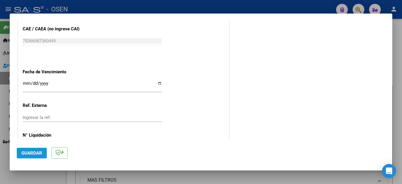
click at [34, 153] on span "Guardar" at bounding box center [32, 153] width 21 height 5
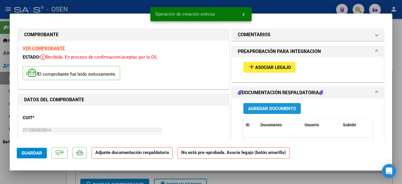
click at [254, 107] on span "Agregar Documento" at bounding box center [272, 108] width 48 height 5
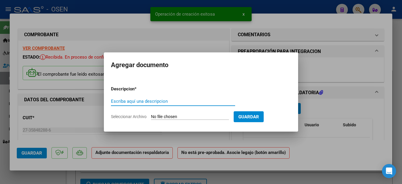
click at [151, 101] on input "Escriba aquí una descripcion" at bounding box center [173, 101] width 124 height 5
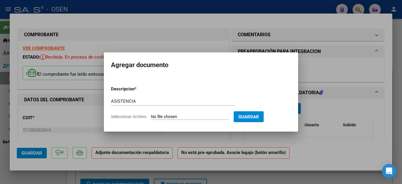
click at [157, 116] on input "Seleccionar Archivo" at bounding box center [190, 117] width 78 height 6
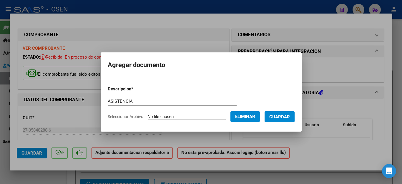
click at [279, 113] on button "Guardar" at bounding box center [280, 116] width 30 height 11
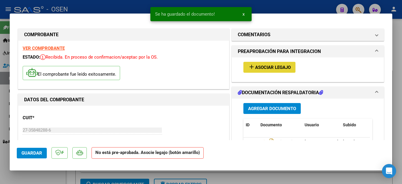
click at [273, 66] on span "Asociar Legajo" at bounding box center [273, 67] width 36 height 5
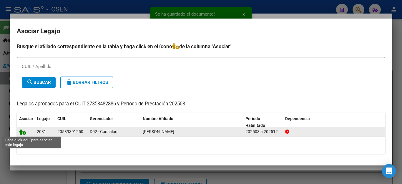
click at [21, 133] on icon at bounding box center [22, 131] width 7 height 6
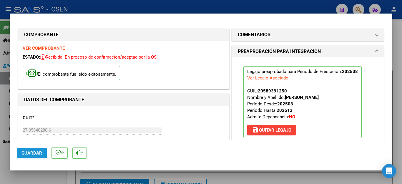
click at [30, 152] on span "Guardar" at bounding box center [32, 153] width 21 height 5
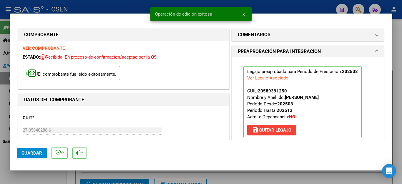
click at [36, 178] on div at bounding box center [201, 92] width 402 height 184
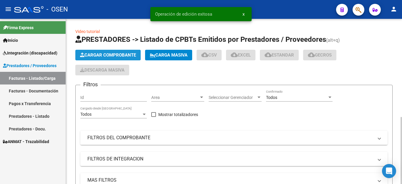
click at [103, 53] on span "Cargar Comprobante" at bounding box center [108, 54] width 56 height 5
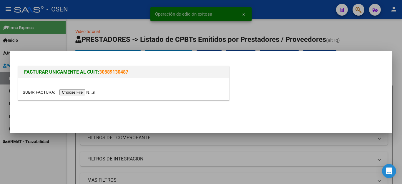
click at [80, 92] on input "file" at bounding box center [60, 92] width 75 height 6
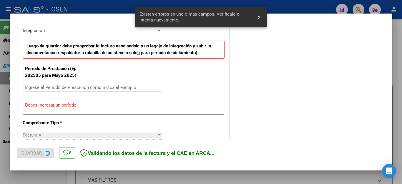
scroll to position [145, 0]
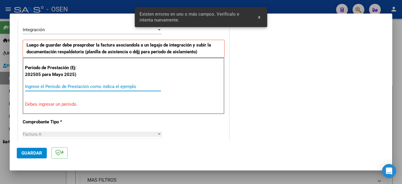
click at [118, 88] on input "Ingrese el Período de Prestación como indica el ejemplo" at bounding box center [93, 86] width 136 height 5
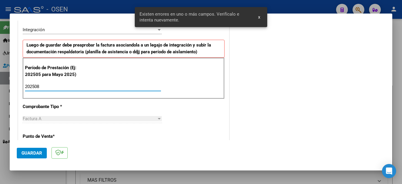
scroll to position [376, 0]
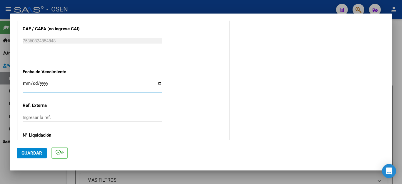
click at [31, 152] on span "Guardar" at bounding box center [32, 153] width 21 height 5
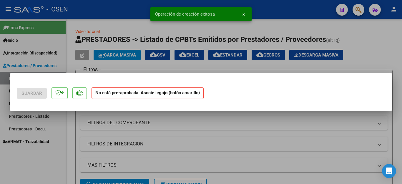
scroll to position [0, 0]
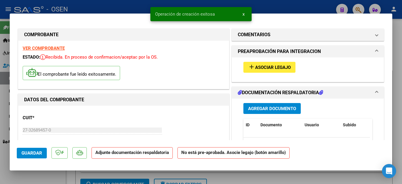
click at [253, 105] on button "Agregar Documento" at bounding box center [272, 108] width 57 height 11
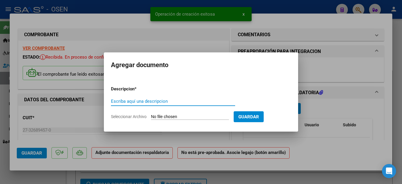
click at [155, 99] on input "Escriba aquí una descripcion" at bounding box center [173, 101] width 124 height 5
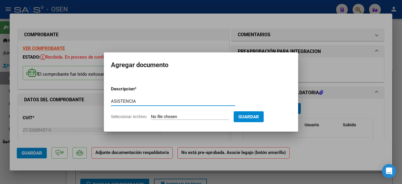
click at [156, 117] on input "Seleccionar Archivo" at bounding box center [190, 117] width 78 height 6
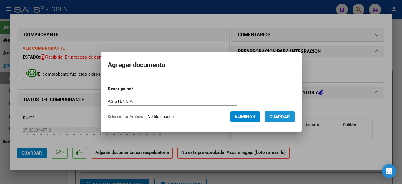
click at [277, 114] on span "Guardar" at bounding box center [280, 116] width 21 height 5
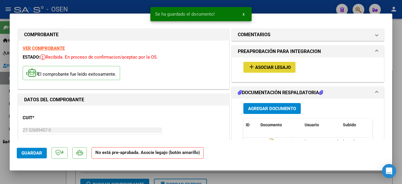
click at [266, 67] on span "Asociar Legajo" at bounding box center [273, 67] width 36 height 5
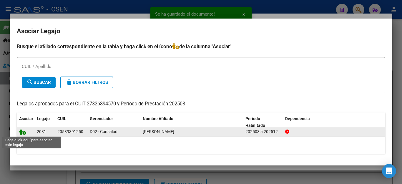
click at [22, 130] on icon at bounding box center [22, 131] width 7 height 6
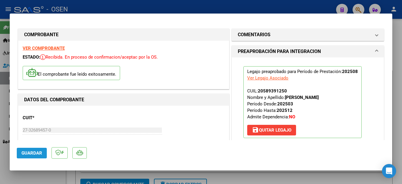
drag, startPoint x: 32, startPoint y: 153, endPoint x: 38, endPoint y: 171, distance: 18.5
click at [33, 154] on span "Guardar" at bounding box center [32, 153] width 21 height 5
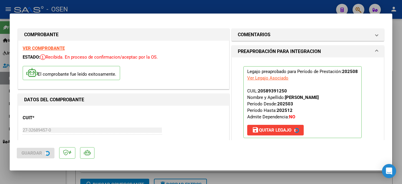
click at [38, 177] on div at bounding box center [201, 92] width 402 height 184
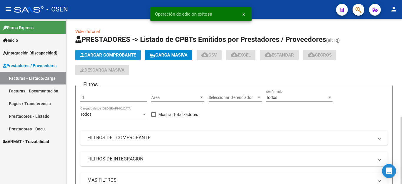
click at [108, 53] on span "Cargar Comprobante" at bounding box center [108, 54] width 56 height 5
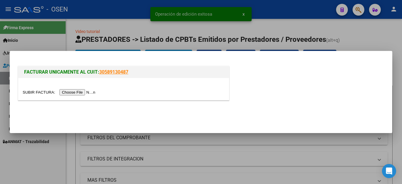
click at [86, 91] on input "file" at bounding box center [60, 92] width 75 height 6
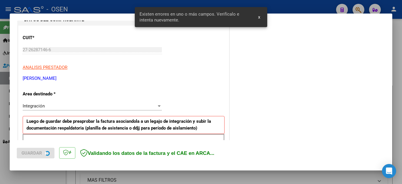
scroll to position [98, 0]
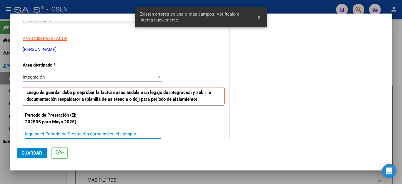
click at [61, 136] on input "Ingrese el Período de Prestación como indica el ejemplo" at bounding box center [93, 133] width 136 height 5
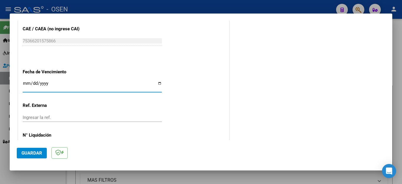
click at [33, 148] on button "Guardar" at bounding box center [32, 153] width 30 height 11
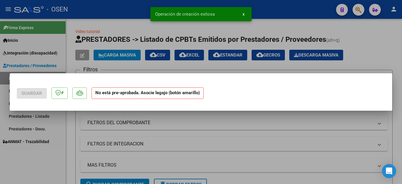
scroll to position [0, 0]
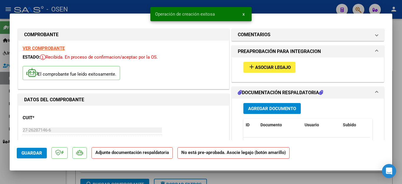
click at [261, 108] on span "Agregar Documento" at bounding box center [272, 108] width 48 height 5
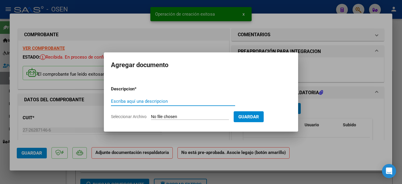
click at [155, 100] on input "Escriba aquí una descripcion" at bounding box center [173, 101] width 124 height 5
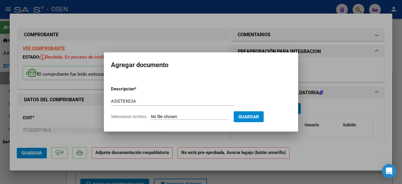
click at [153, 116] on input "Seleccionar Archivo" at bounding box center [190, 117] width 78 height 6
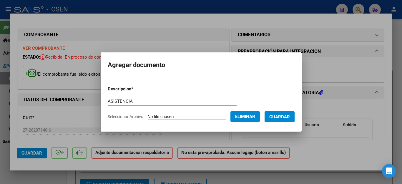
click at [279, 116] on span "Guardar" at bounding box center [280, 116] width 21 height 5
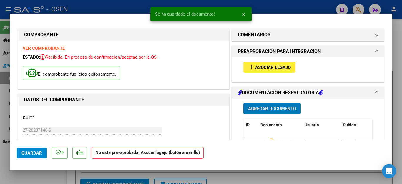
click at [257, 68] on span "Asociar Legajo" at bounding box center [273, 67] width 36 height 5
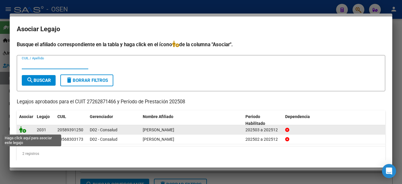
click at [22, 131] on icon at bounding box center [22, 129] width 7 height 6
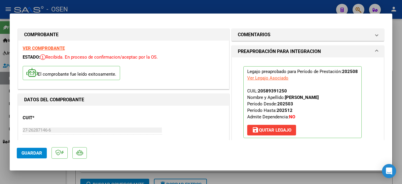
click at [32, 152] on span "Guardar" at bounding box center [32, 153] width 21 height 5
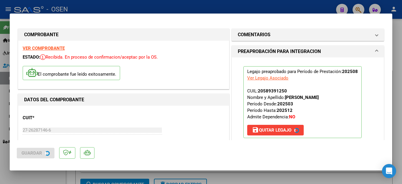
click at [39, 175] on div at bounding box center [201, 92] width 402 height 184
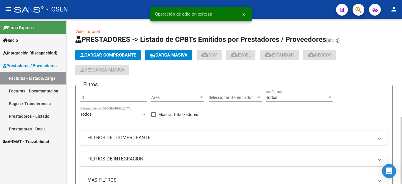
click at [113, 56] on span "Cargar Comprobante" at bounding box center [108, 54] width 56 height 5
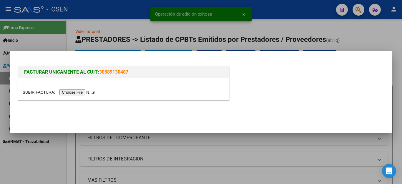
click at [80, 92] on input "file" at bounding box center [60, 92] width 75 height 6
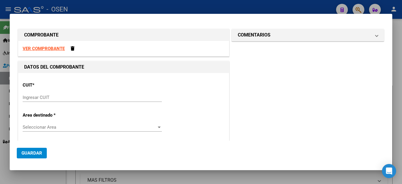
click at [84, 94] on div "Ingresar CUIT" at bounding box center [92, 97] width 139 height 9
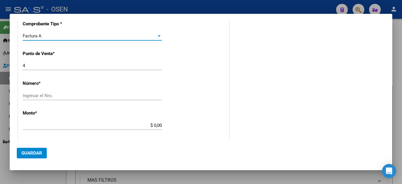
scroll to position [221, 0]
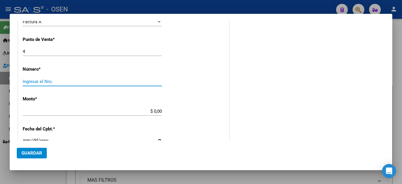
click at [49, 81] on input "Ingresar el Nro." at bounding box center [92, 81] width 139 height 5
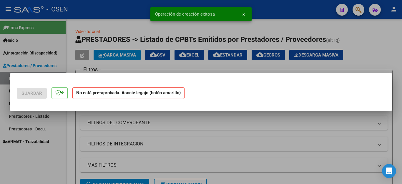
scroll to position [0, 0]
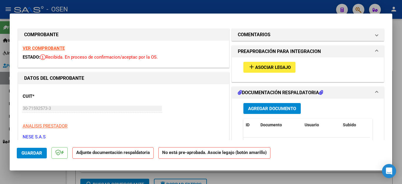
click at [257, 108] on span "Agregar Documento" at bounding box center [272, 108] width 48 height 5
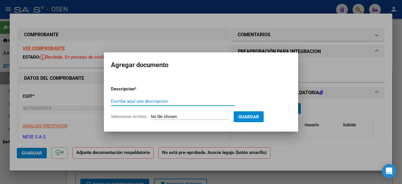
click at [138, 100] on input "Escriba aquí una descripcion" at bounding box center [173, 101] width 124 height 5
click at [157, 118] on input "Seleccionar Archivo" at bounding box center [190, 117] width 78 height 6
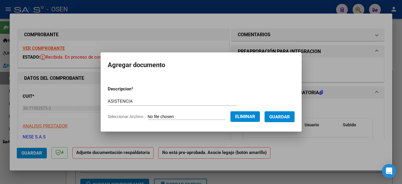
click at [277, 118] on span "Guardar" at bounding box center [280, 116] width 21 height 5
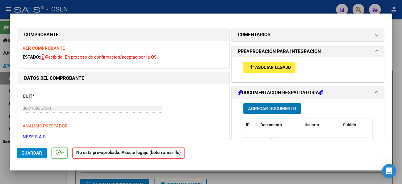
click at [258, 65] on span "Asociar Legajo" at bounding box center [273, 67] width 36 height 5
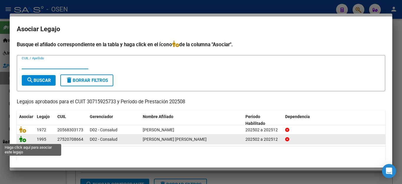
click at [20, 141] on icon at bounding box center [22, 139] width 7 height 6
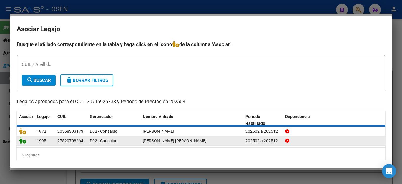
click at [20, 141] on icon at bounding box center [22, 140] width 7 height 6
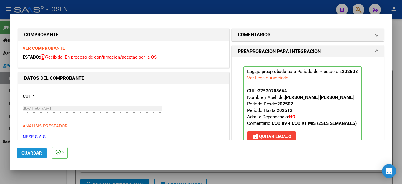
drag, startPoint x: 31, startPoint y: 152, endPoint x: 35, endPoint y: 181, distance: 29.5
click at [31, 155] on span "Guardar" at bounding box center [32, 153] width 21 height 5
click at [35, 178] on div at bounding box center [201, 92] width 402 height 184
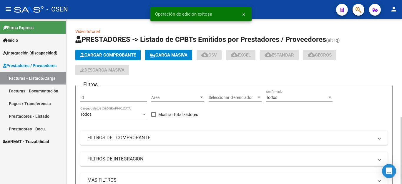
click at [103, 56] on span "Cargar Comprobante" at bounding box center [108, 54] width 56 height 5
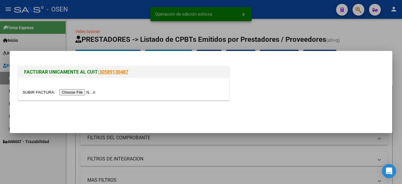
click at [77, 94] on input "file" at bounding box center [60, 92] width 75 height 6
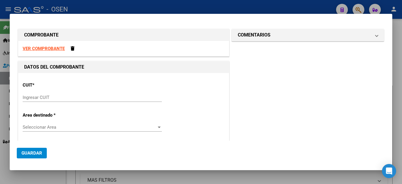
click at [114, 99] on input "Ingresar CUIT" at bounding box center [92, 97] width 139 height 5
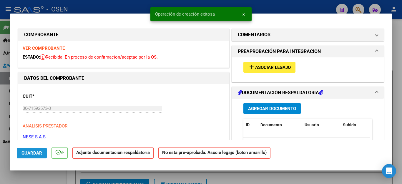
click at [34, 155] on span "Guardar" at bounding box center [32, 153] width 21 height 5
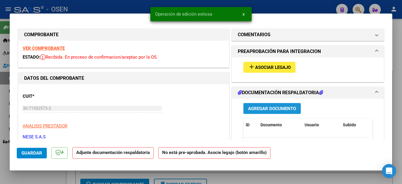
click at [251, 107] on span "Agregar Documento" at bounding box center [272, 108] width 48 height 5
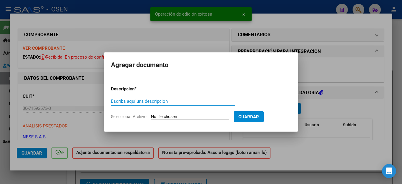
click at [138, 102] on input "Escriba aquí una descripcion" at bounding box center [173, 101] width 124 height 5
click at [156, 116] on input "Seleccionar Archivo" at bounding box center [190, 117] width 78 height 6
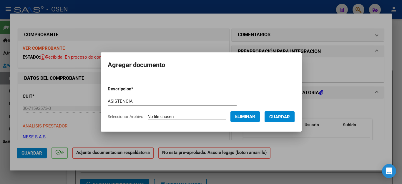
click at [280, 116] on span "Guardar" at bounding box center [280, 116] width 21 height 5
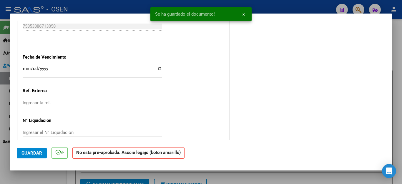
scroll to position [363, 0]
click at [25, 65] on input "Ingresar la fecha" at bounding box center [92, 69] width 139 height 9
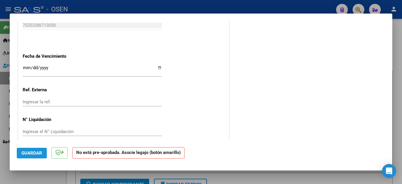
click at [28, 154] on span "Guardar" at bounding box center [32, 153] width 21 height 5
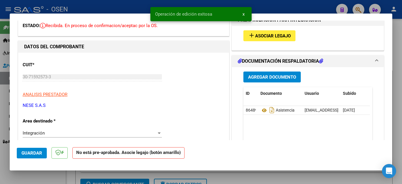
scroll to position [29, 0]
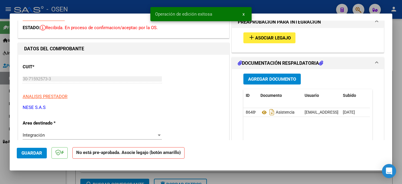
click at [249, 39] on mat-icon "add" at bounding box center [251, 37] width 7 height 7
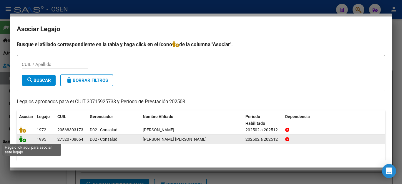
click at [24, 140] on icon at bounding box center [22, 139] width 7 height 6
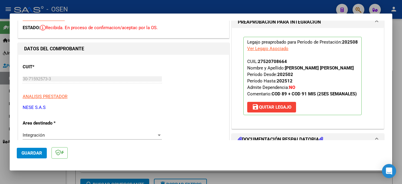
click at [34, 153] on span "Guardar" at bounding box center [32, 153] width 21 height 5
click at [35, 176] on div at bounding box center [201, 92] width 402 height 184
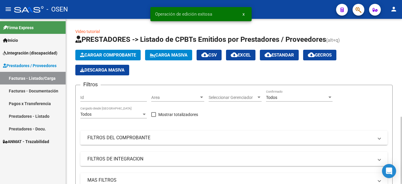
click at [101, 52] on span "Cargar Comprobante" at bounding box center [108, 54] width 56 height 5
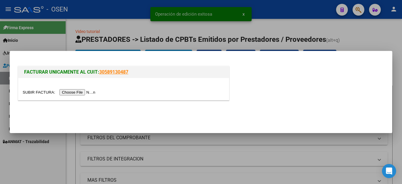
click at [79, 93] on input "file" at bounding box center [60, 92] width 75 height 6
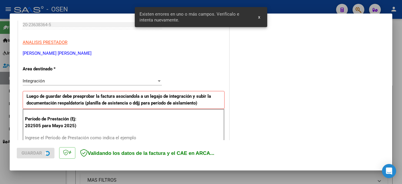
scroll to position [145, 0]
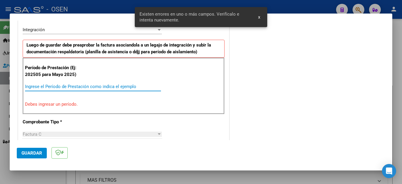
click at [97, 85] on input "Ingrese el Período de Prestación como indica el ejemplo" at bounding box center [93, 86] width 136 height 5
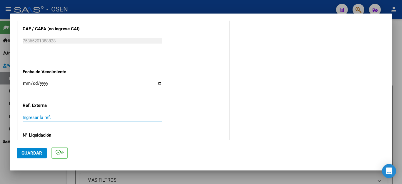
scroll to position [378, 0]
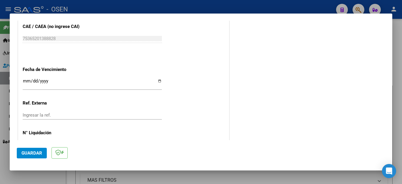
click at [35, 151] on span "Guardar" at bounding box center [32, 153] width 21 height 5
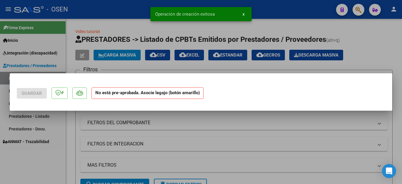
scroll to position [0, 0]
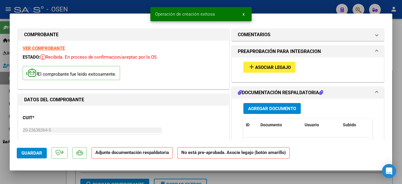
click at [251, 107] on span "Agregar Documento" at bounding box center [272, 108] width 48 height 5
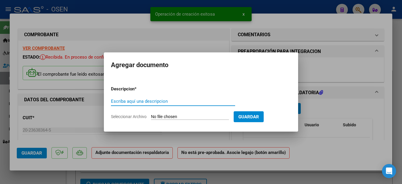
click at [156, 102] on input "Escriba aquí una descripcion" at bounding box center [173, 101] width 124 height 5
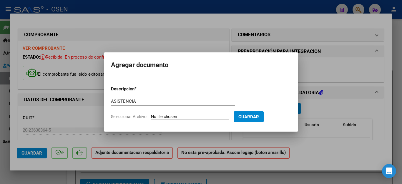
click at [160, 115] on input "Seleccionar Archivo" at bounding box center [190, 117] width 78 height 6
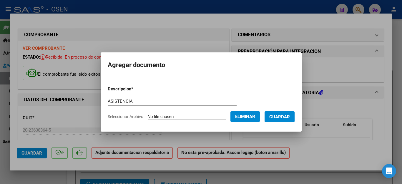
click at [277, 121] on button "Guardar" at bounding box center [280, 116] width 30 height 11
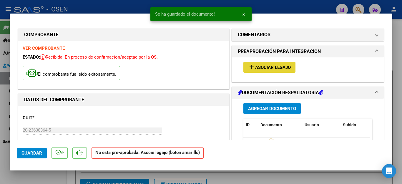
click at [262, 63] on button "add Asociar Legajo" at bounding box center [270, 67] width 52 height 11
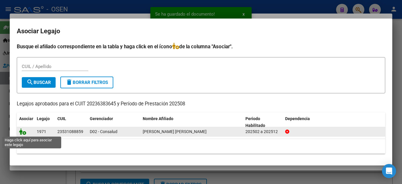
click at [24, 133] on icon at bounding box center [22, 131] width 7 height 6
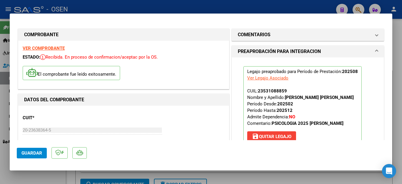
click at [30, 178] on div at bounding box center [201, 92] width 402 height 184
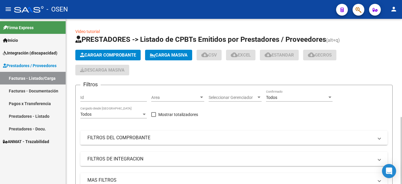
click at [110, 52] on button "Cargar Comprobante" at bounding box center [107, 55] width 65 height 11
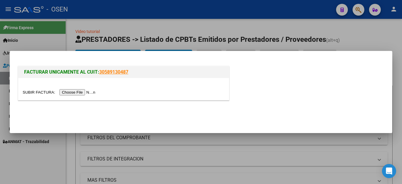
click at [74, 92] on input "file" at bounding box center [60, 92] width 75 height 6
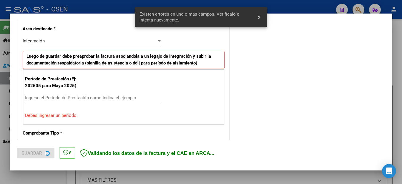
scroll to position [146, 0]
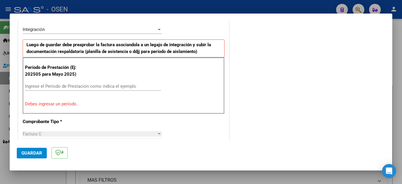
click at [55, 87] on input "Ingrese el Período de Prestación como indica el ejemplo" at bounding box center [93, 86] width 136 height 5
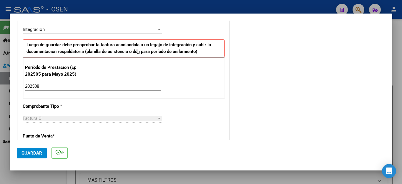
scroll to position [376, 0]
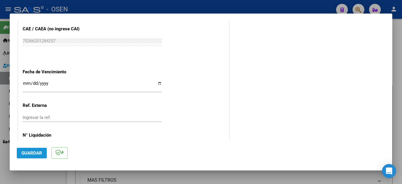
click at [33, 153] on span "Guardar" at bounding box center [32, 153] width 21 height 5
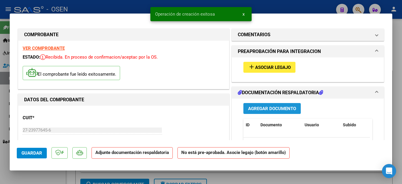
click at [250, 107] on span "Agregar Documento" at bounding box center [272, 108] width 48 height 5
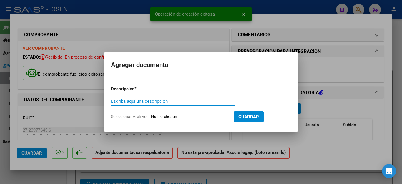
click at [149, 100] on input "Escriba aquí una descripcion" at bounding box center [173, 101] width 124 height 5
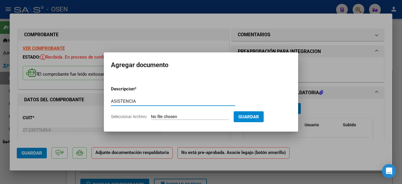
click at [156, 118] on input "Seleccionar Archivo" at bounding box center [190, 117] width 78 height 6
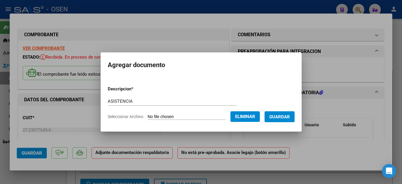
click at [284, 117] on span "Guardar" at bounding box center [280, 116] width 21 height 5
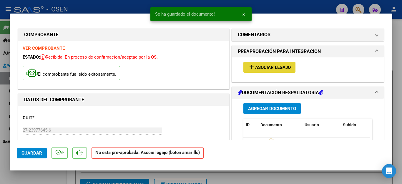
click at [257, 63] on button "add Asociar Legajo" at bounding box center [270, 67] width 52 height 11
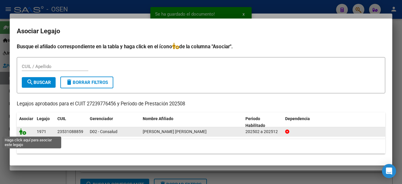
click at [24, 130] on icon at bounding box center [22, 131] width 7 height 6
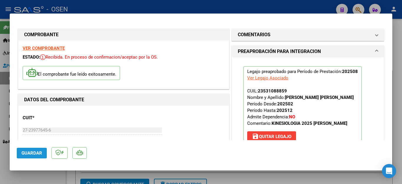
click at [35, 151] on span "Guardar" at bounding box center [32, 153] width 21 height 5
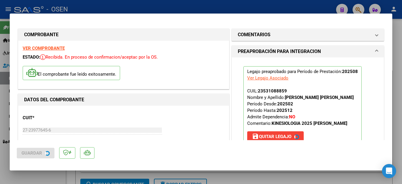
click at [36, 176] on div at bounding box center [201, 92] width 402 height 184
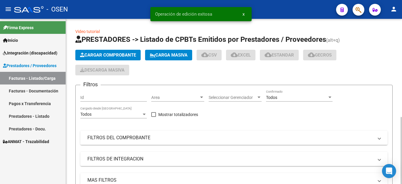
click at [97, 54] on span "Cargar Comprobante" at bounding box center [108, 54] width 56 height 5
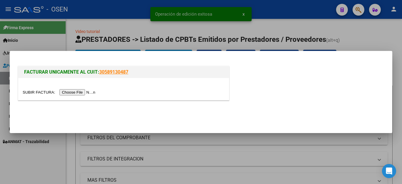
click at [80, 91] on input "file" at bounding box center [60, 92] width 75 height 6
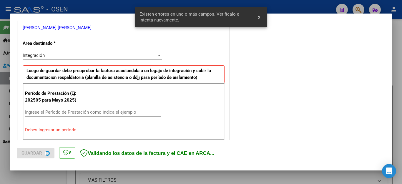
scroll to position [128, 0]
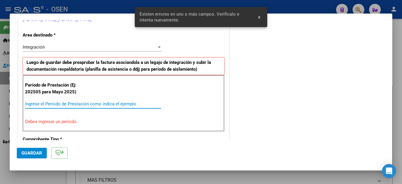
click at [103, 102] on input "Ingrese el Período de Prestación como indica el ejemplo" at bounding box center [93, 103] width 136 height 5
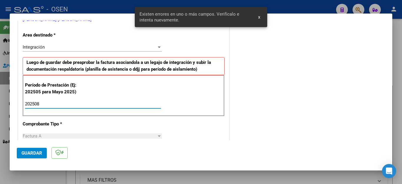
scroll to position [376, 0]
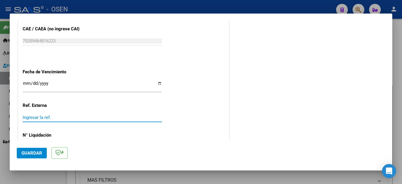
click at [34, 151] on span "Guardar" at bounding box center [32, 153] width 21 height 5
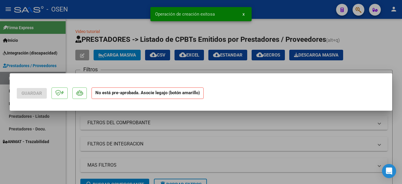
scroll to position [0, 0]
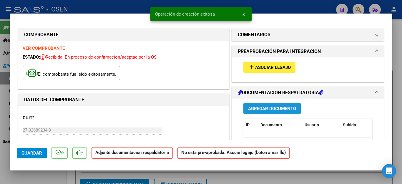
click at [273, 107] on span "Agregar Documento" at bounding box center [272, 108] width 48 height 5
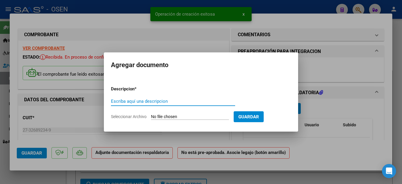
click at [154, 102] on input "Escriba aquí una descripcion" at bounding box center [173, 101] width 124 height 5
click at [164, 114] on input "Seleccionar Archivo" at bounding box center [190, 117] width 78 height 6
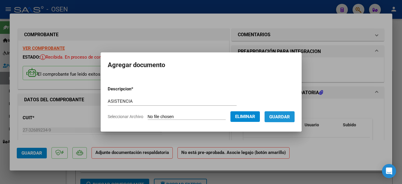
click at [277, 119] on span "Guardar" at bounding box center [280, 116] width 21 height 5
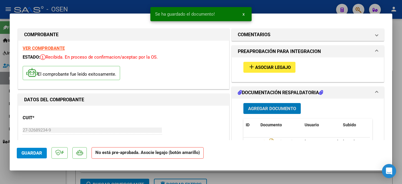
click at [263, 66] on span "Asociar Legajo" at bounding box center [273, 67] width 36 height 5
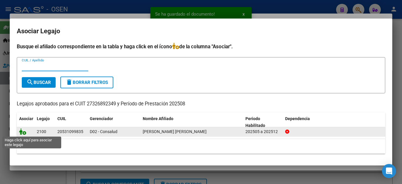
click at [20, 133] on icon at bounding box center [22, 131] width 7 height 6
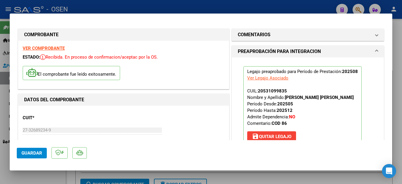
click at [44, 177] on div at bounding box center [201, 92] width 402 height 184
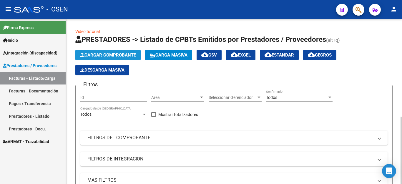
click at [122, 53] on span "Cargar Comprobante" at bounding box center [108, 54] width 56 height 5
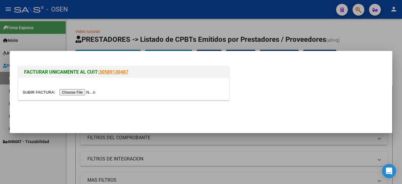
click at [73, 90] on input "file" at bounding box center [60, 92] width 75 height 6
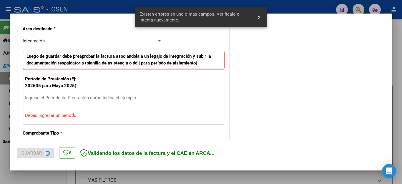
scroll to position [134, 0]
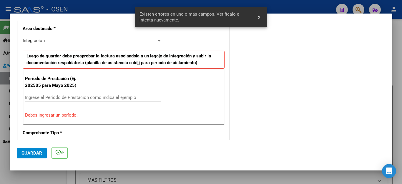
click at [114, 94] on div "Ingrese el Período de Prestación como indica el ejemplo" at bounding box center [93, 97] width 136 height 9
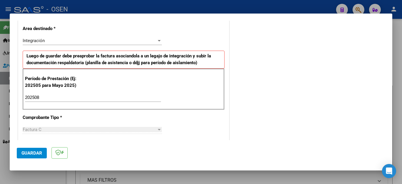
scroll to position [376, 0]
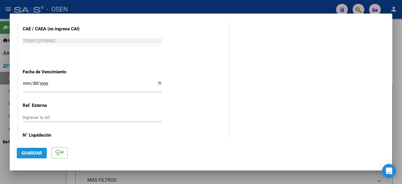
click at [29, 152] on span "Guardar" at bounding box center [32, 153] width 21 height 5
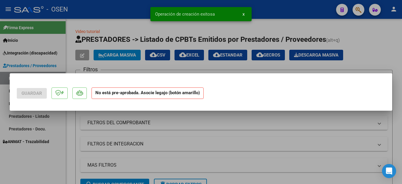
scroll to position [0, 0]
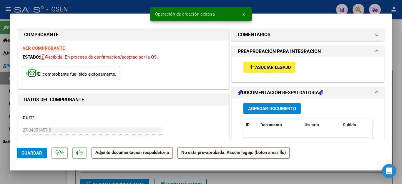
click at [262, 108] on span "Agregar Documento" at bounding box center [272, 108] width 48 height 5
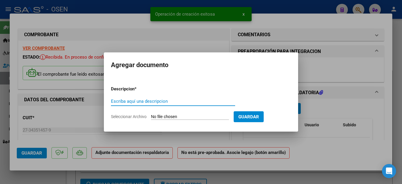
click at [154, 103] on input "Escriba aquí una descripcion" at bounding box center [173, 101] width 124 height 5
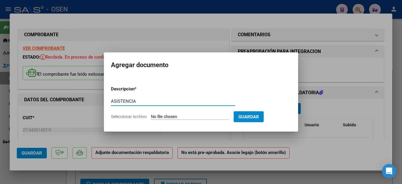
click at [197, 117] on input "Seleccionar Archivo" at bounding box center [190, 117] width 78 height 6
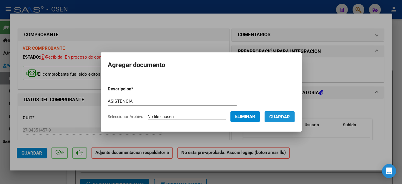
click at [274, 114] on span "Guardar" at bounding box center [280, 116] width 21 height 5
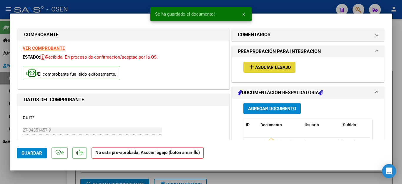
click at [260, 65] on span "Asociar Legajo" at bounding box center [273, 67] width 36 height 5
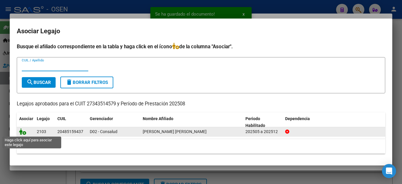
click at [22, 130] on icon at bounding box center [22, 131] width 7 height 6
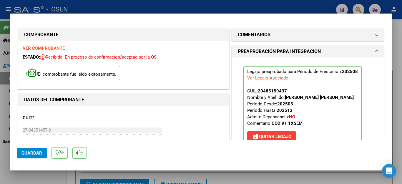
click at [40, 178] on div at bounding box center [201, 92] width 402 height 184
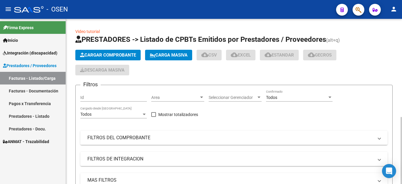
click at [96, 53] on span "Cargar Comprobante" at bounding box center [108, 54] width 56 height 5
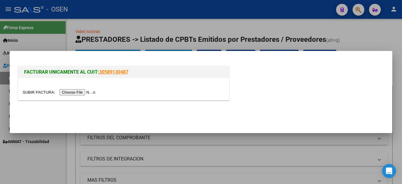
click at [79, 90] on input "file" at bounding box center [60, 92] width 75 height 6
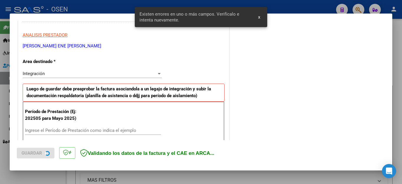
scroll to position [145, 0]
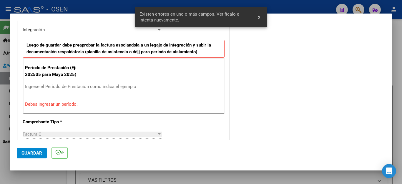
click at [90, 87] on input "Ingrese el Período de Prestación como indica el ejemplo" at bounding box center [93, 86] width 136 height 5
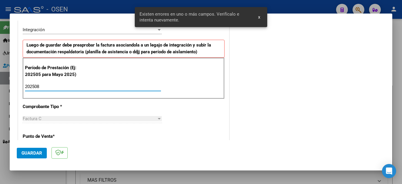
scroll to position [376, 0]
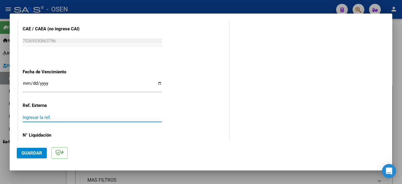
click at [31, 153] on span "Guardar" at bounding box center [32, 153] width 21 height 5
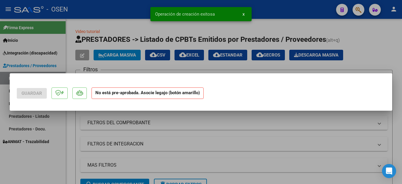
scroll to position [0, 0]
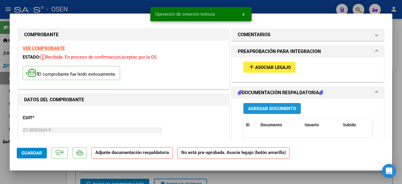
click at [251, 108] on span "Agregar Documento" at bounding box center [272, 108] width 48 height 5
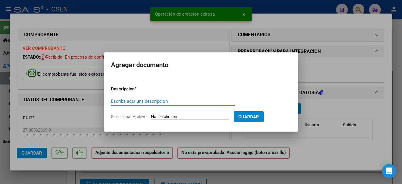
click at [160, 103] on input "Escriba aquí una descripcion" at bounding box center [173, 101] width 124 height 5
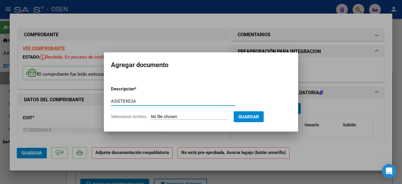
click at [189, 117] on input "Seleccionar Archivo" at bounding box center [190, 117] width 78 height 6
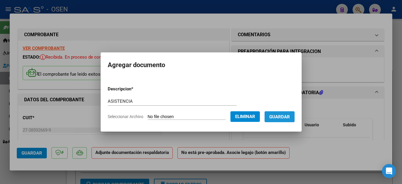
click at [284, 116] on span "Guardar" at bounding box center [280, 116] width 21 height 5
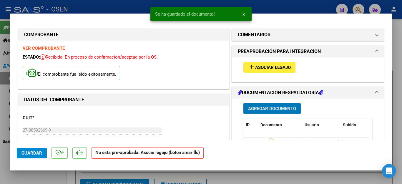
click at [260, 68] on span "Asociar Legajo" at bounding box center [273, 67] width 36 height 5
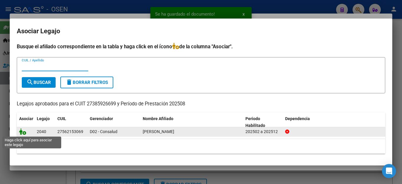
click at [22, 132] on icon at bounding box center [22, 131] width 7 height 6
